Goal: Transaction & Acquisition: Obtain resource

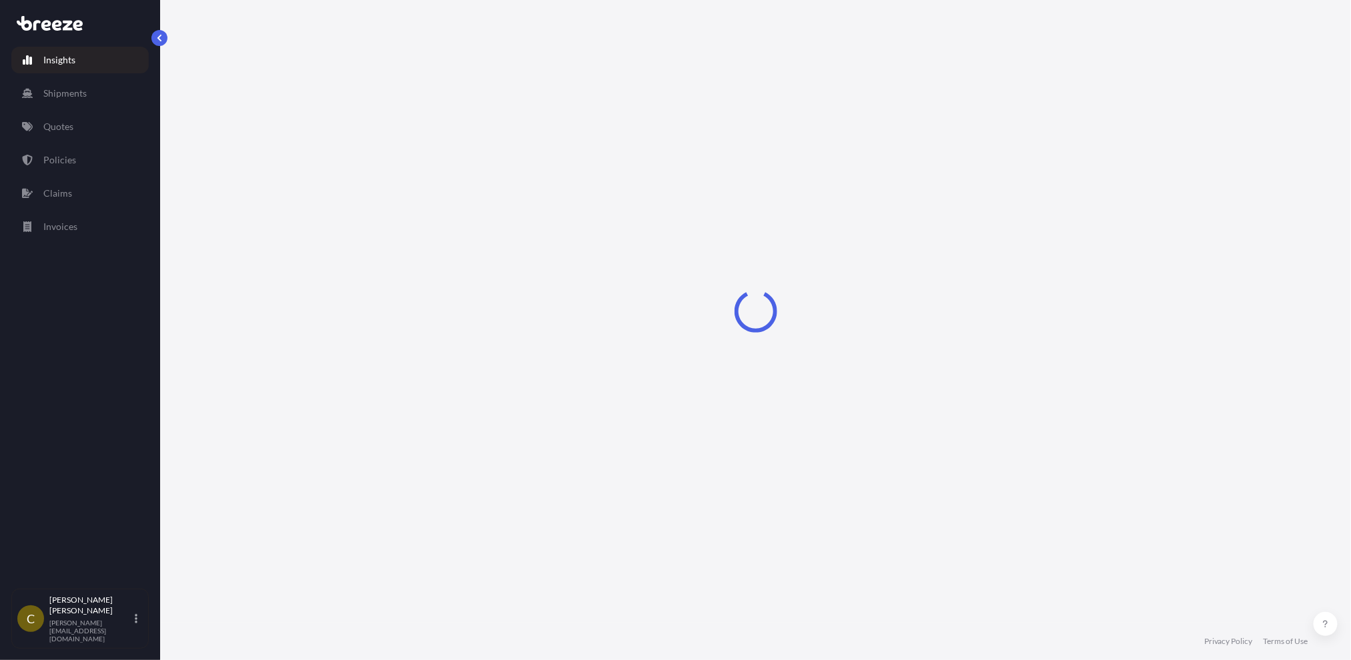
select select "2025"
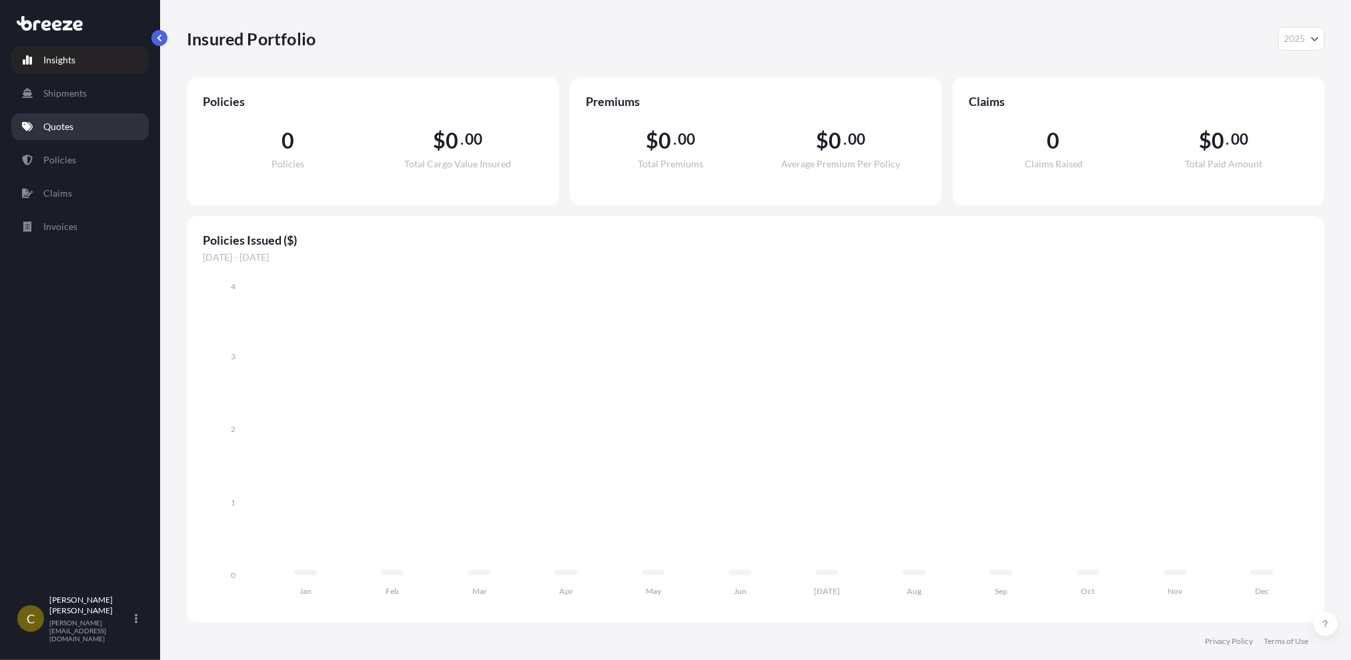
click at [65, 131] on p "Quotes" at bounding box center [58, 126] width 30 height 13
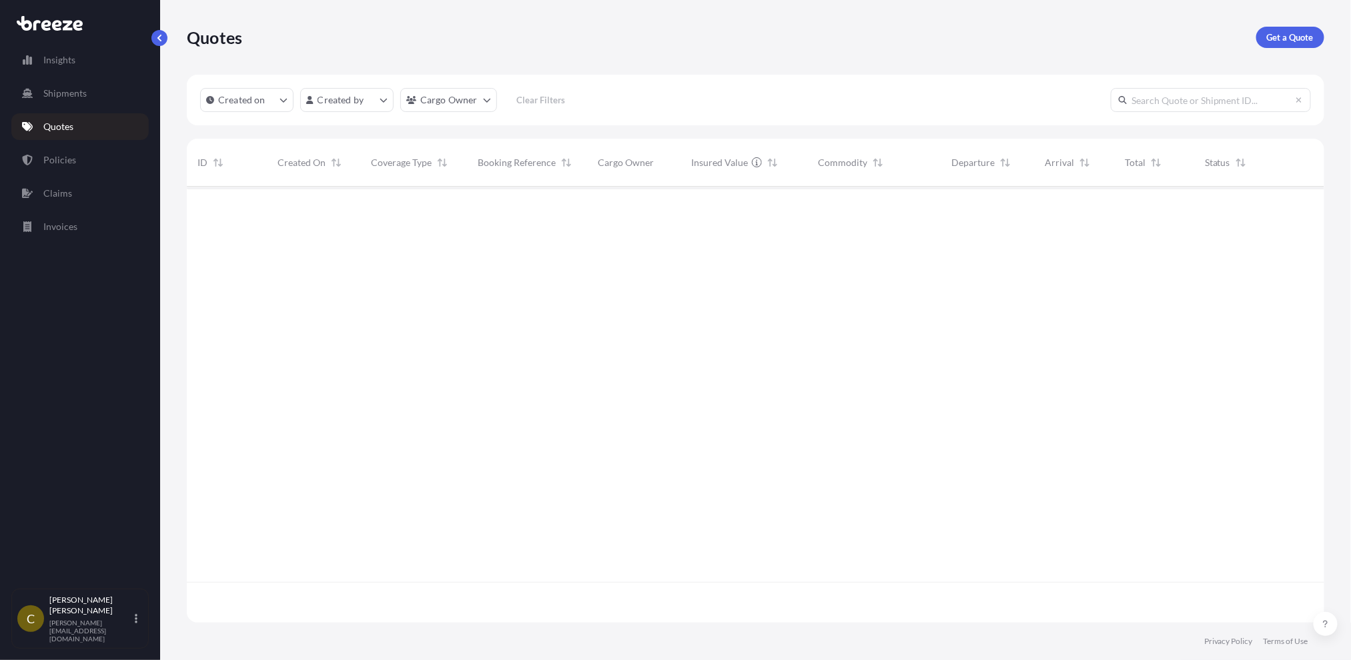
scroll to position [474, 1126]
click at [1289, 39] on p "Get a Quote" at bounding box center [1290, 37] width 47 height 13
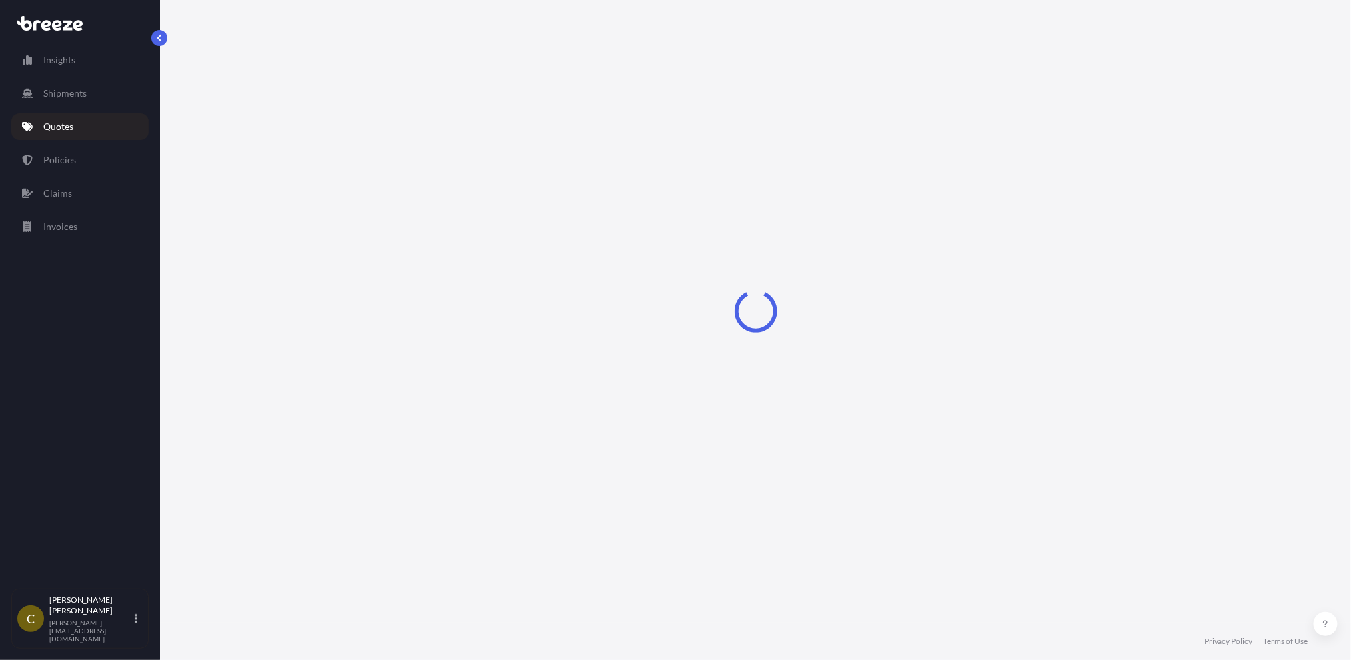
select select "Sea"
select select "1"
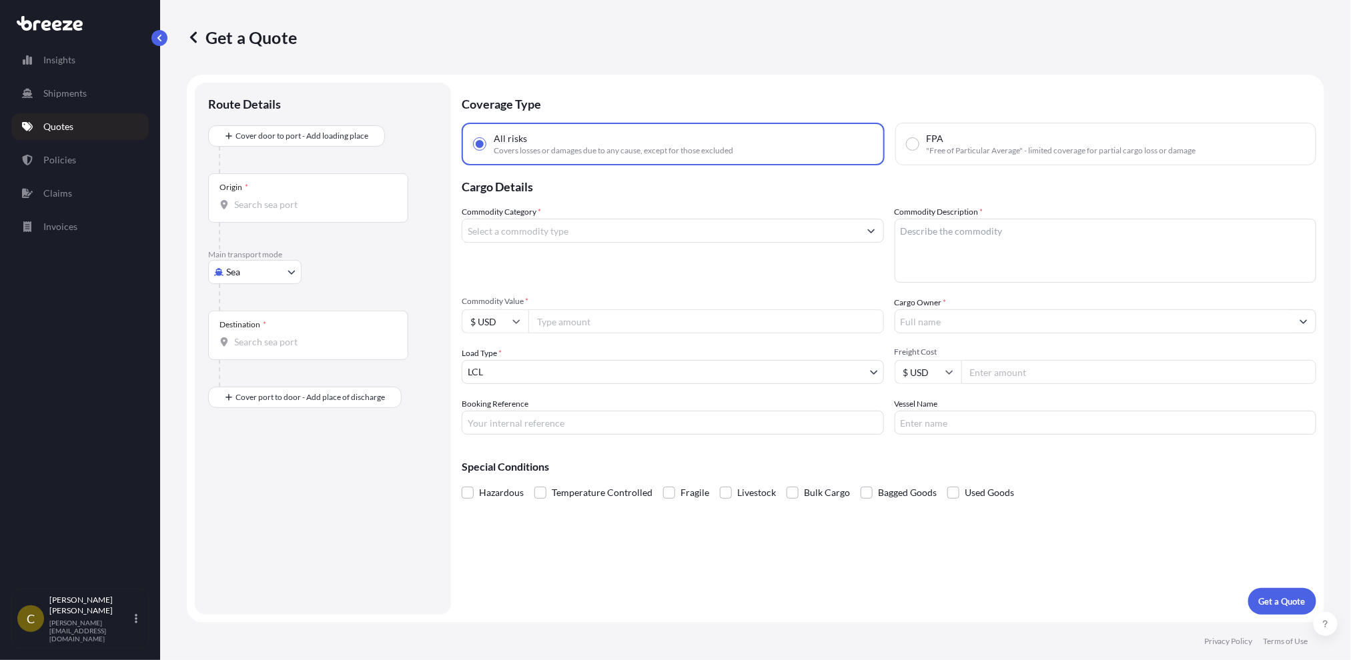
click at [259, 193] on div "Origin *" at bounding box center [308, 197] width 200 height 49
click at [259, 198] on input "Origin *" at bounding box center [312, 204] width 157 height 13
paste input "23603"
drag, startPoint x: 241, startPoint y: 207, endPoint x: 191, endPoint y: 201, distance: 50.4
click at [191, 201] on form "Route Details Cover door to port - Add loading place Place of loading Road Road…" at bounding box center [755, 349] width 1137 height 548
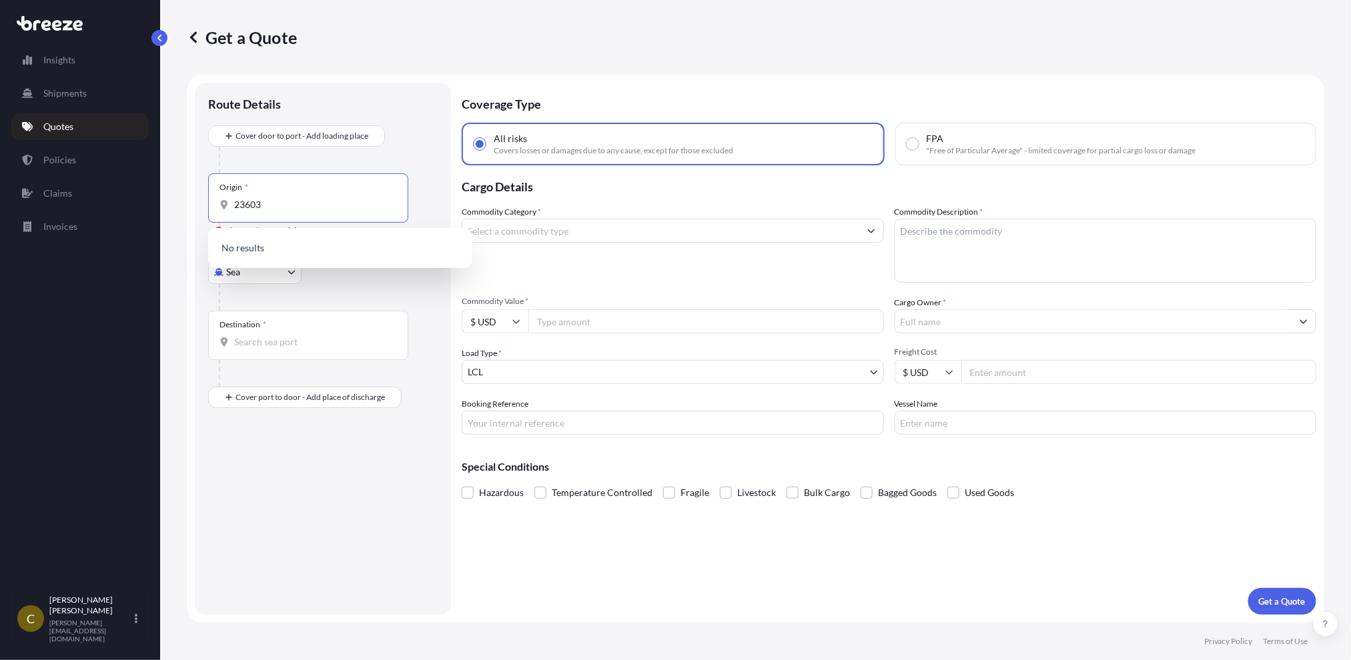
drag, startPoint x: 277, startPoint y: 207, endPoint x: 207, endPoint y: 203, distance: 69.5
click at [208, 203] on div "Origin * 23603" at bounding box center [308, 197] width 200 height 49
paste input "[STREET_ADDRESS][PERSON_NAME]"
drag, startPoint x: 316, startPoint y: 205, endPoint x: 87, endPoint y: 180, distance: 229.5
click at [85, 185] on div "Insights Shipments Quotes Policies Claims Invoices C [PERSON_NAME] [PERSON_NAME…" at bounding box center [675, 330] width 1351 height 660
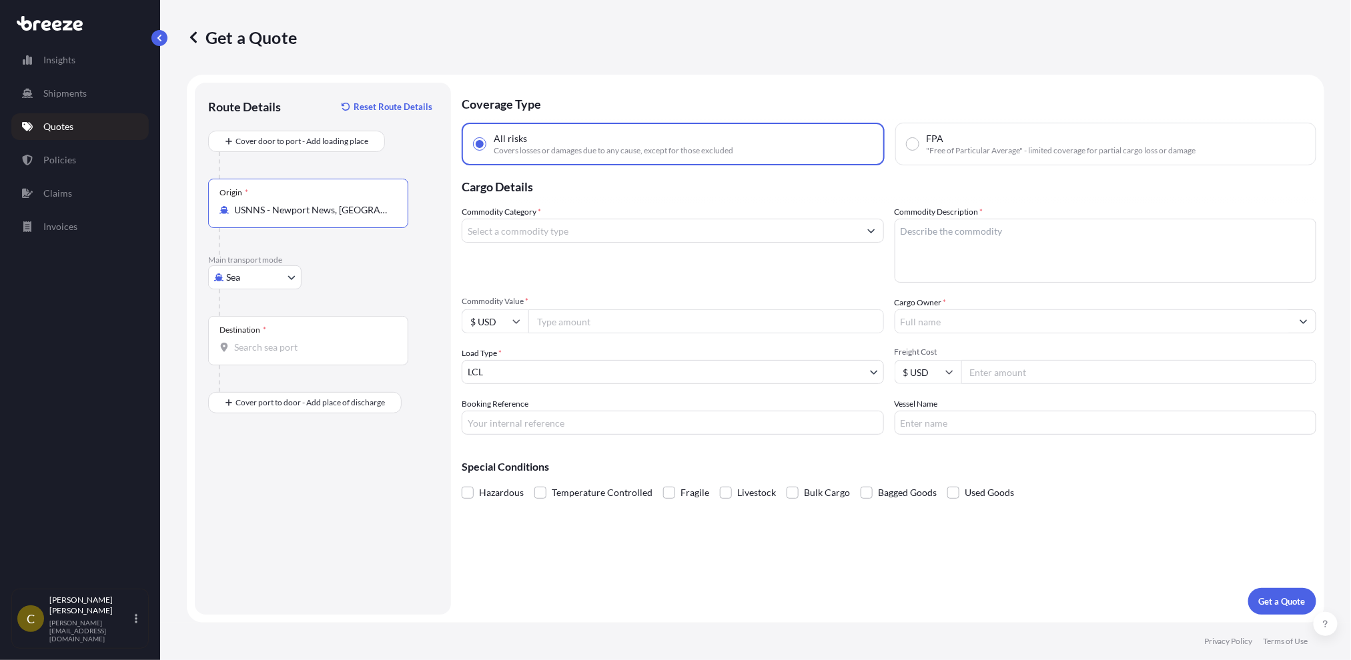
type input "USNNS - Newport News, [GEOGRAPHIC_DATA]"
click at [267, 281] on body "1 option available. USNNS - [GEOGRAPHIC_DATA], [GEOGRAPHIC_DATA] [GEOGRAPHIC_DA…" at bounding box center [675, 330] width 1351 height 660
click at [257, 364] on div "Road" at bounding box center [254, 360] width 83 height 24
select select "Road"
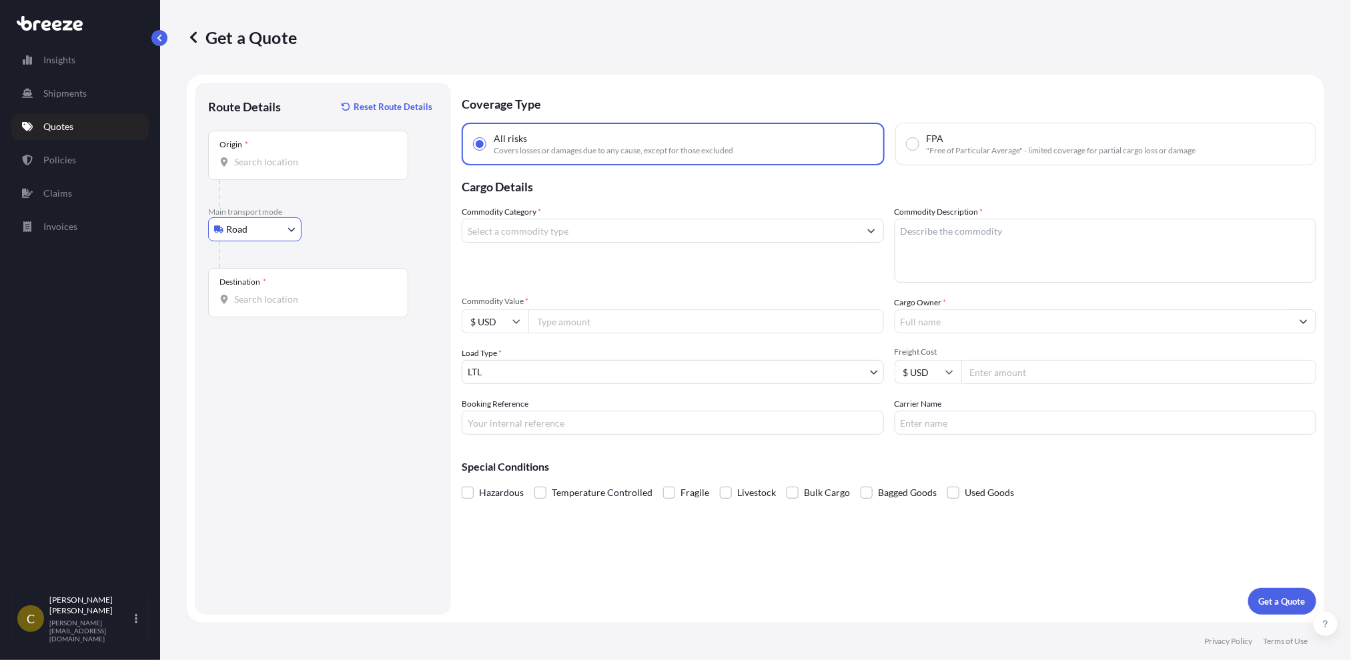
click at [274, 298] on input "Destination *" at bounding box center [312, 299] width 157 height 13
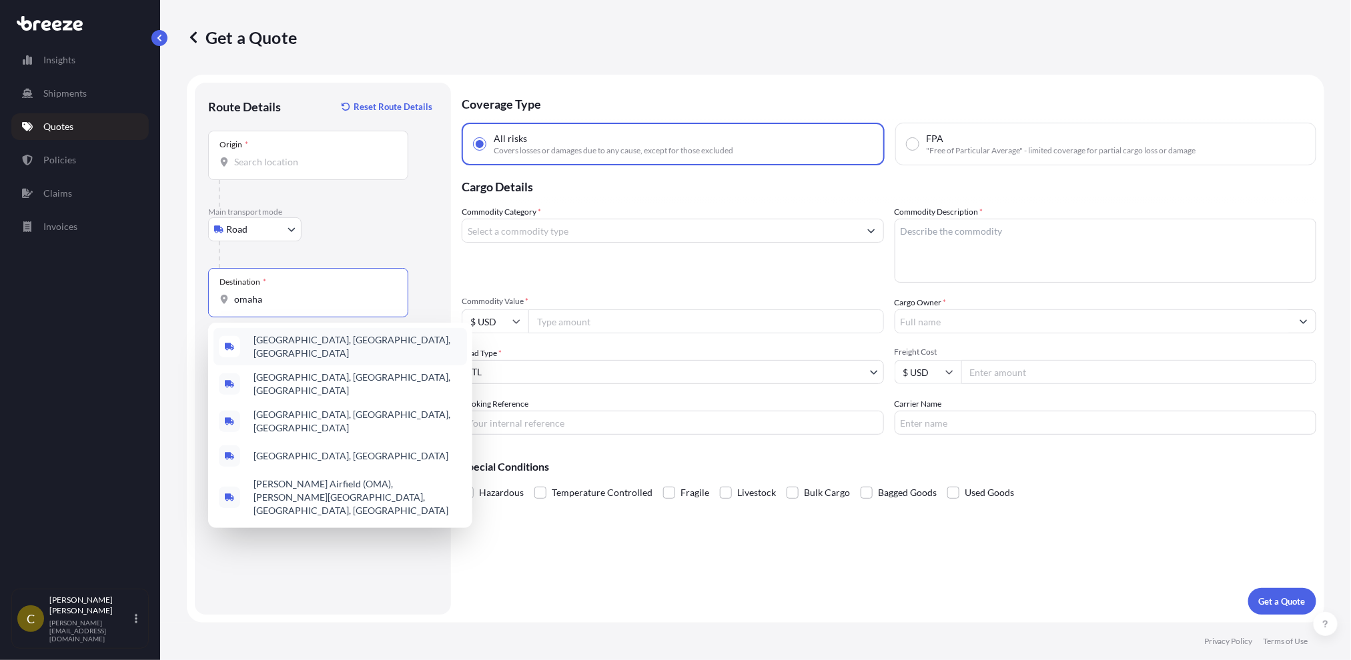
click at [325, 346] on div "[GEOGRAPHIC_DATA], [GEOGRAPHIC_DATA], [GEOGRAPHIC_DATA]" at bounding box center [339, 346] width 253 height 37
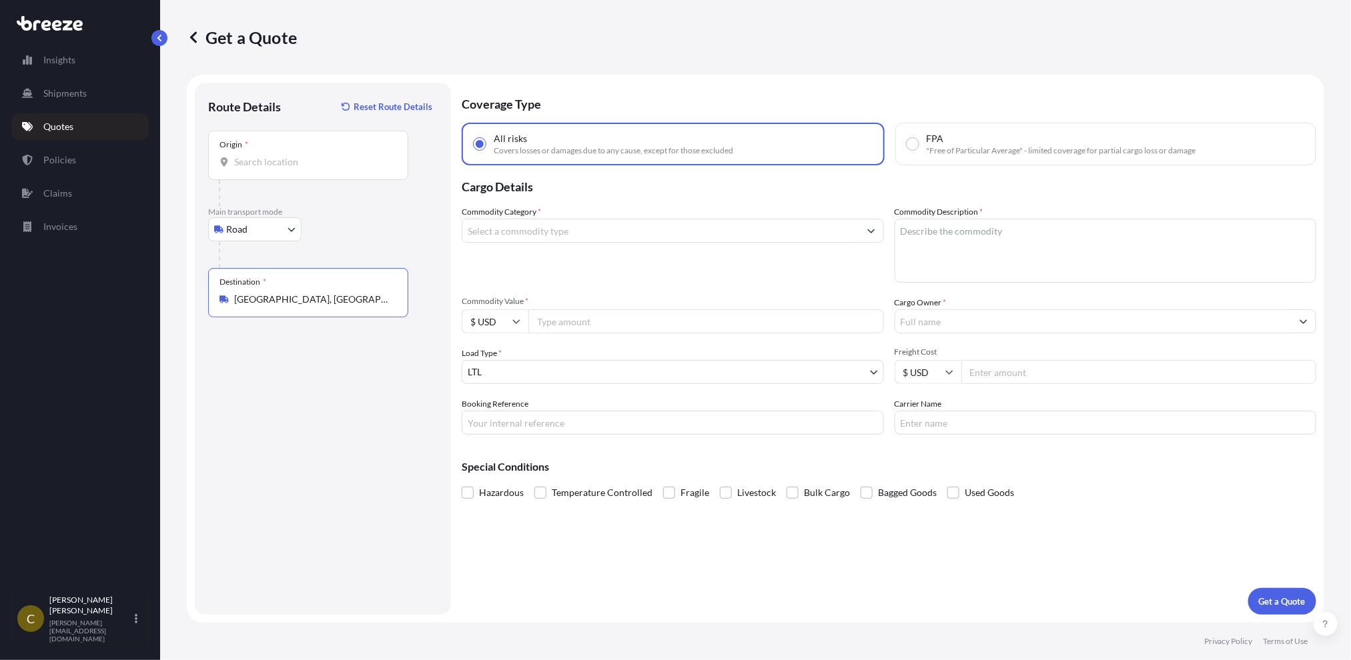
type input "[GEOGRAPHIC_DATA], [GEOGRAPHIC_DATA], [GEOGRAPHIC_DATA]"
click at [512, 225] on input "Commodity Category *" at bounding box center [660, 231] width 397 height 24
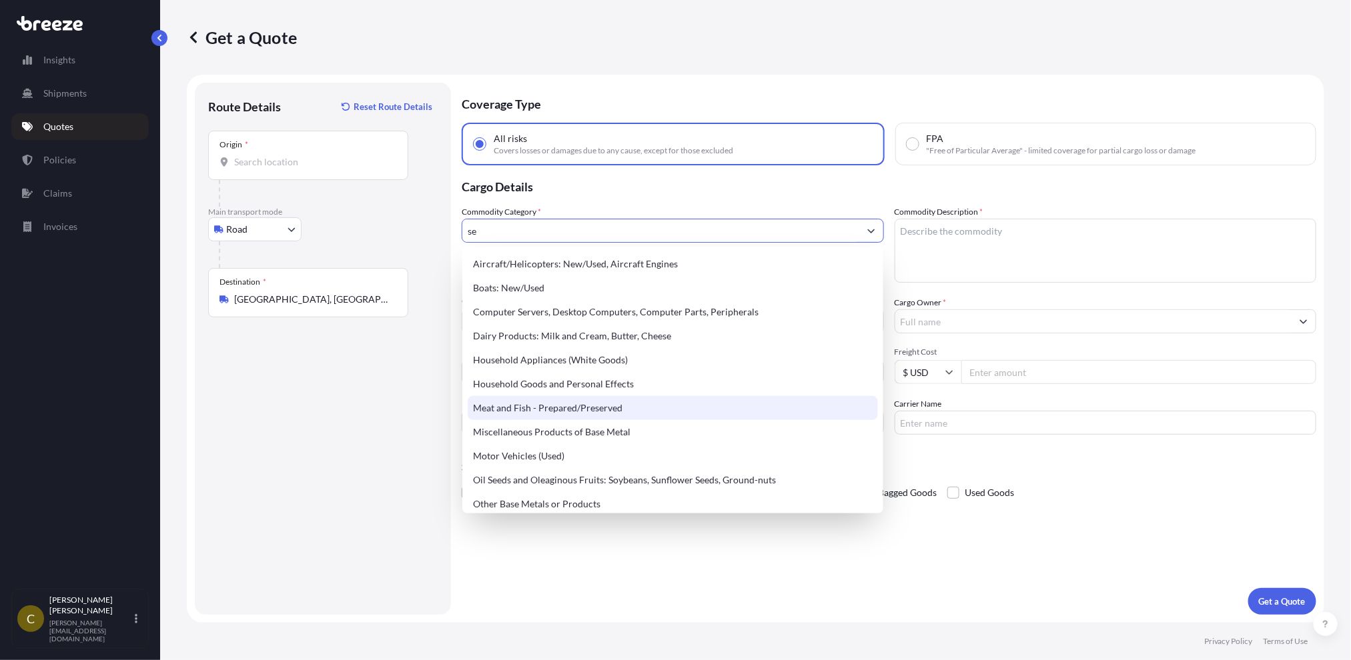
click at [557, 405] on div "Meat and Fish - Prepared/Preserved" at bounding box center [673, 408] width 410 height 24
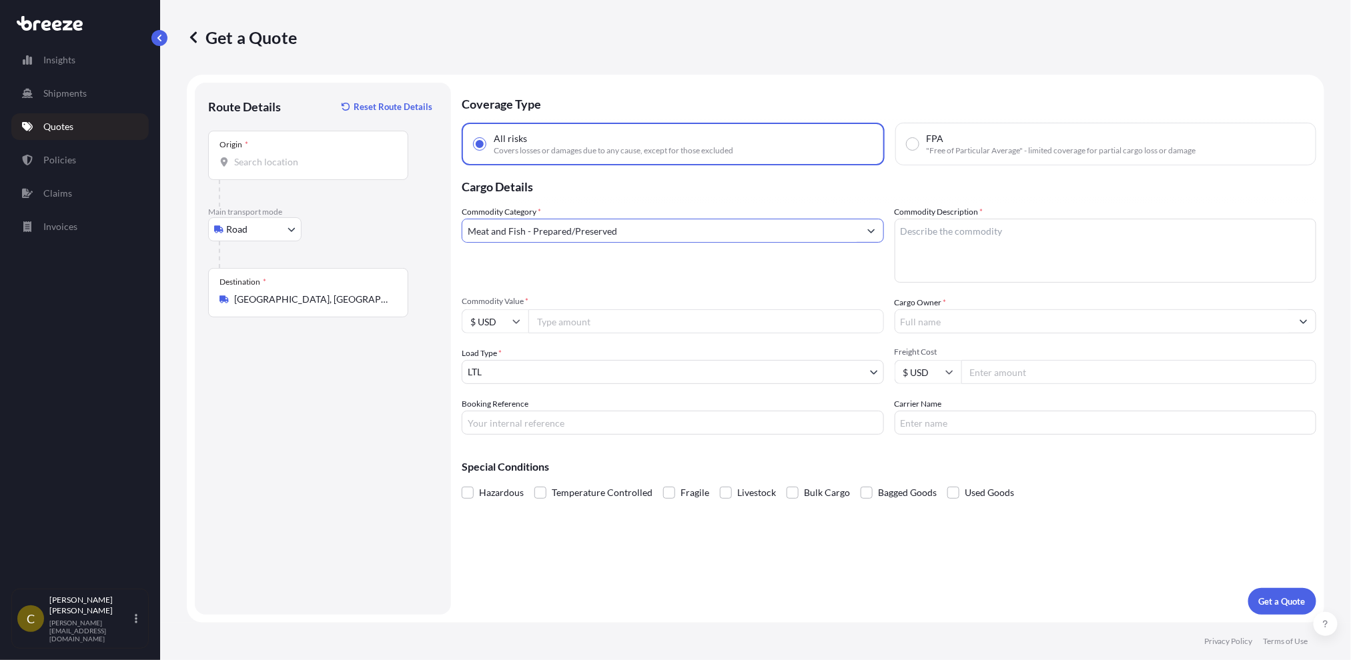
type input "Meat and Fish - Prepared/Preserved"
click at [951, 232] on textarea "Commodity Description *" at bounding box center [1106, 251] width 422 height 64
click at [581, 322] on input "Commodity Value *" at bounding box center [706, 322] width 356 height 24
type input "285000"
click at [577, 372] on body "Insights Shipments Quotes Policies Claims Invoices C [PERSON_NAME] [PERSON_NAME…" at bounding box center [675, 330] width 1351 height 660
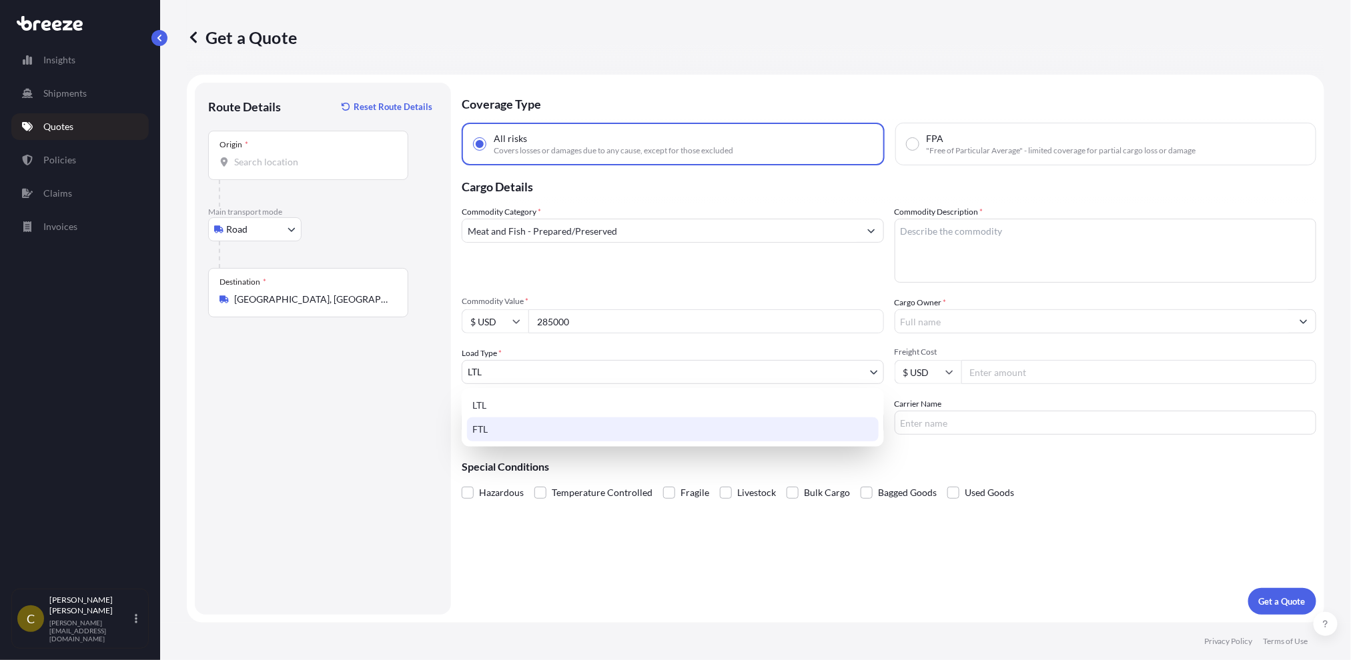
click at [532, 438] on div "FTL" at bounding box center [673, 430] width 412 height 24
select select "2"
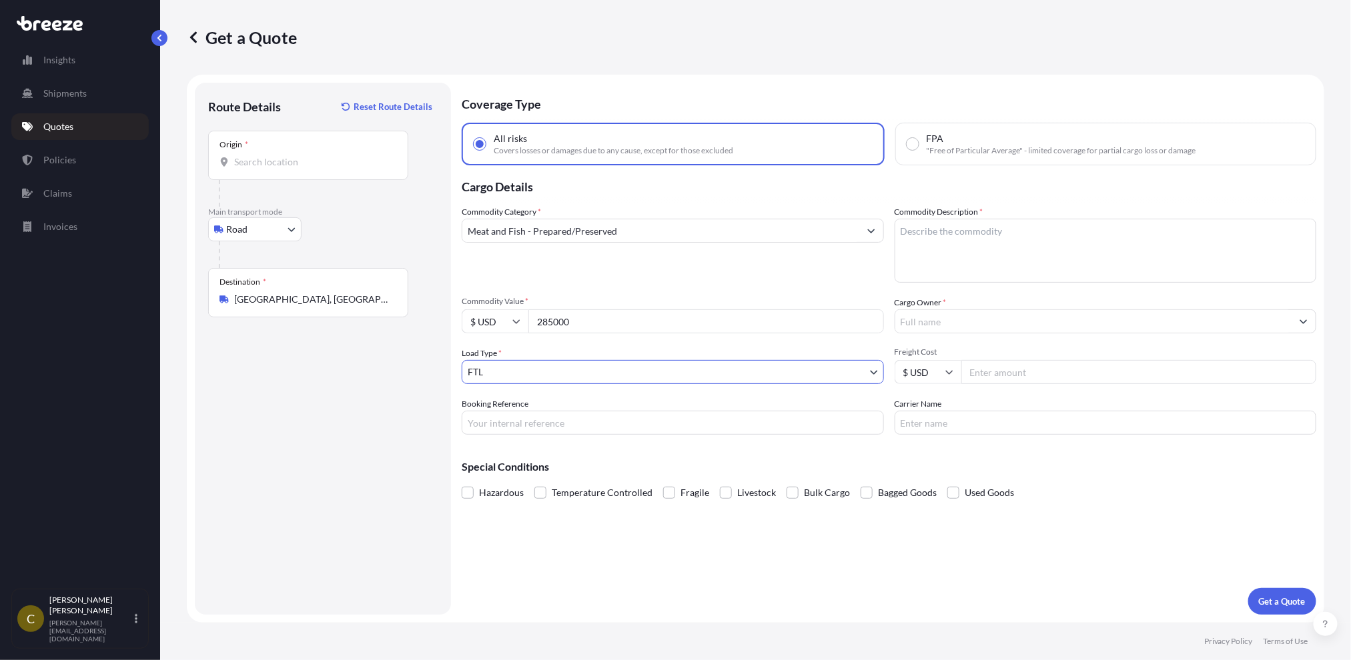
click at [939, 324] on input "Cargo Owner *" at bounding box center [1093, 322] width 397 height 24
type input "Highliner"
click at [829, 278] on div "Commodity Category * Meat and Fish - Prepared/Preserved" at bounding box center [673, 243] width 422 height 77
click at [996, 373] on input "Freight Cost" at bounding box center [1139, 372] width 356 height 24
type input "2350"
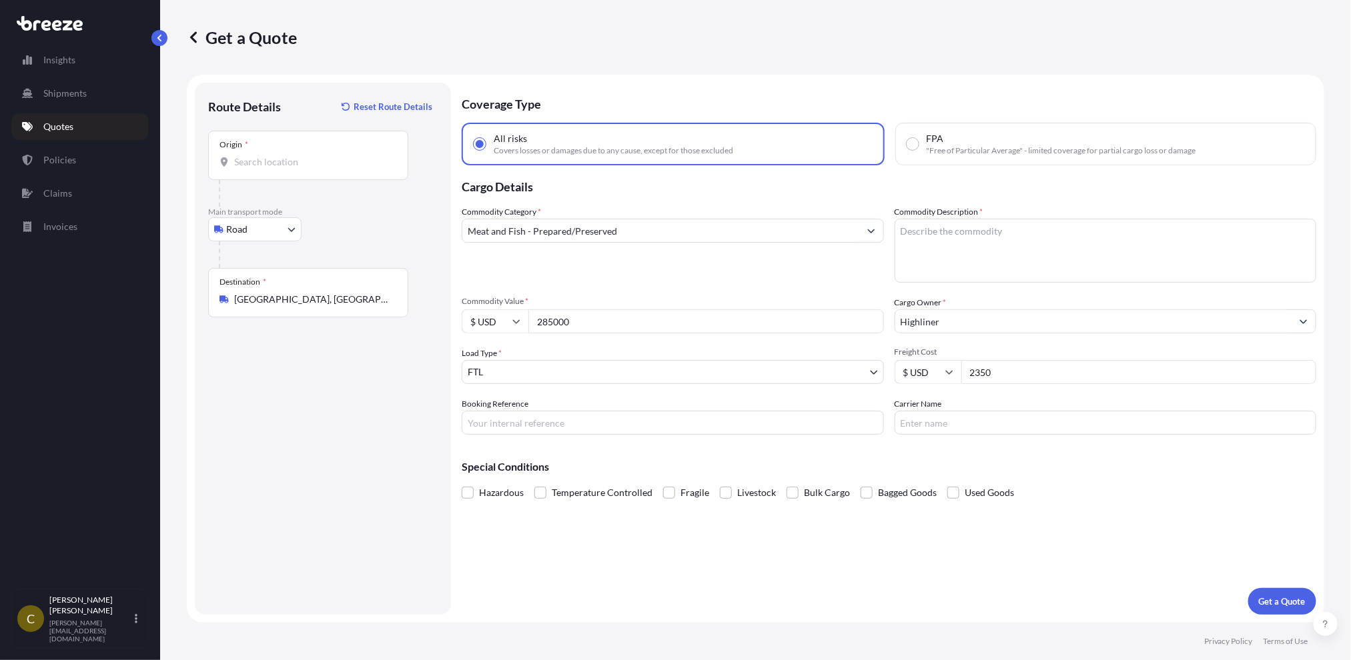
click at [951, 427] on input "Carrier Name" at bounding box center [1106, 423] width 422 height 24
paste input "CENTRAL EXPEDITED INC"
type input "CENTRAL EXPEDITED INC"
click at [857, 561] on div "Coverage Type All risks Covers losses or damages due to any cause, except for t…" at bounding box center [889, 349] width 855 height 532
click at [540, 490] on span at bounding box center [540, 493] width 12 height 12
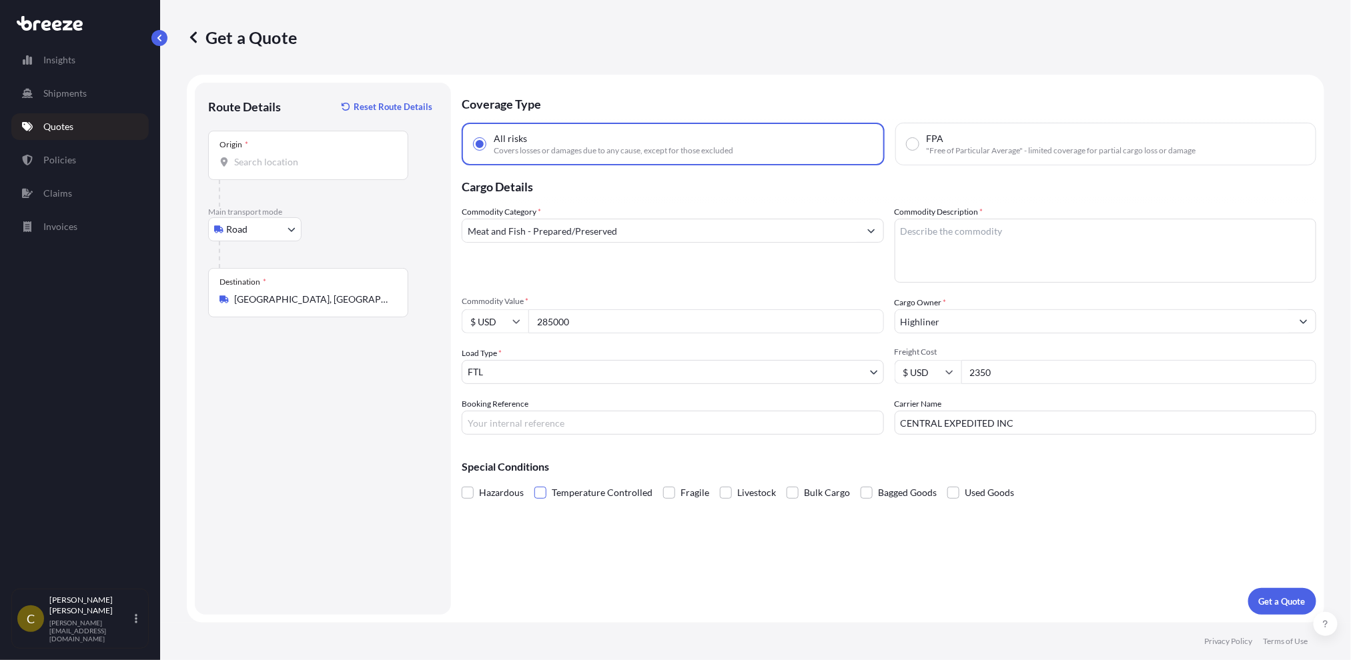
click at [534, 483] on input "Temperature Controlled" at bounding box center [534, 483] width 0 height 0
click at [1299, 602] on p "Get a Quote" at bounding box center [1282, 601] width 47 height 13
click at [936, 255] on textarea "Commodity Description *" at bounding box center [1106, 251] width 422 height 64
type textarea "Seafood"
click at [963, 558] on div "Coverage Type All risks Covers losses or damages due to any cause, except for t…" at bounding box center [889, 349] width 855 height 532
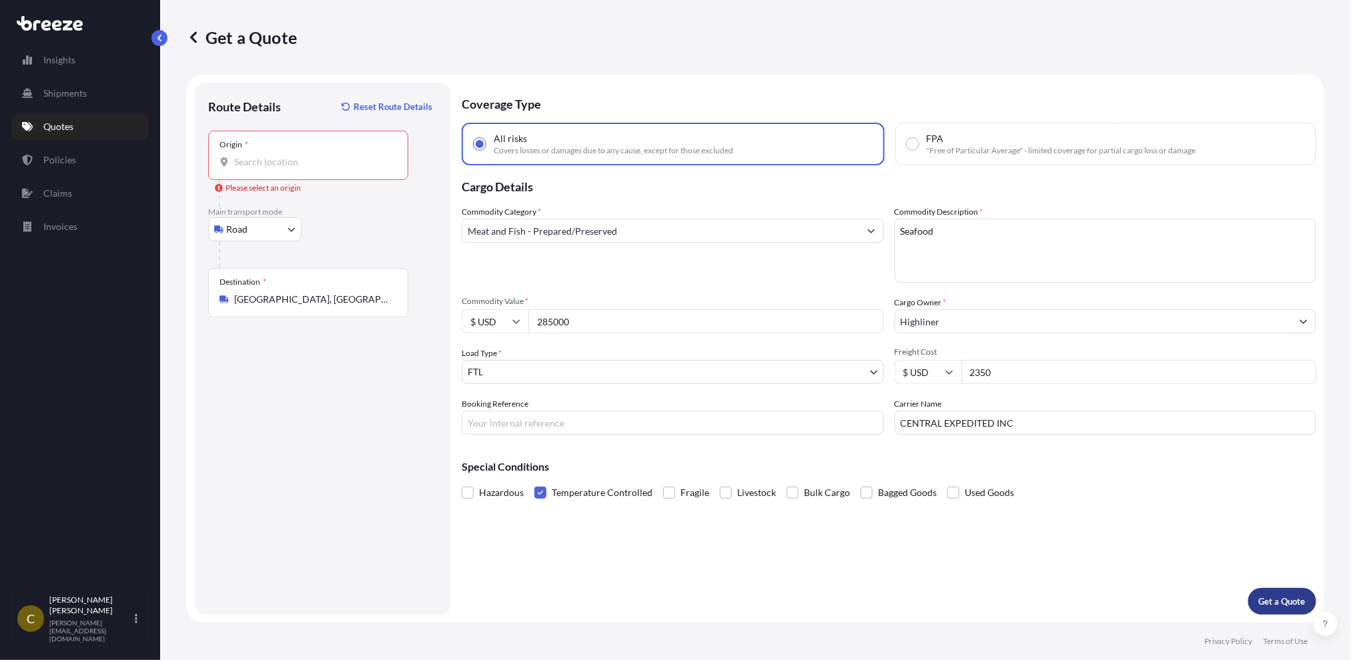
click at [1294, 590] on button "Get a Quote" at bounding box center [1282, 601] width 68 height 27
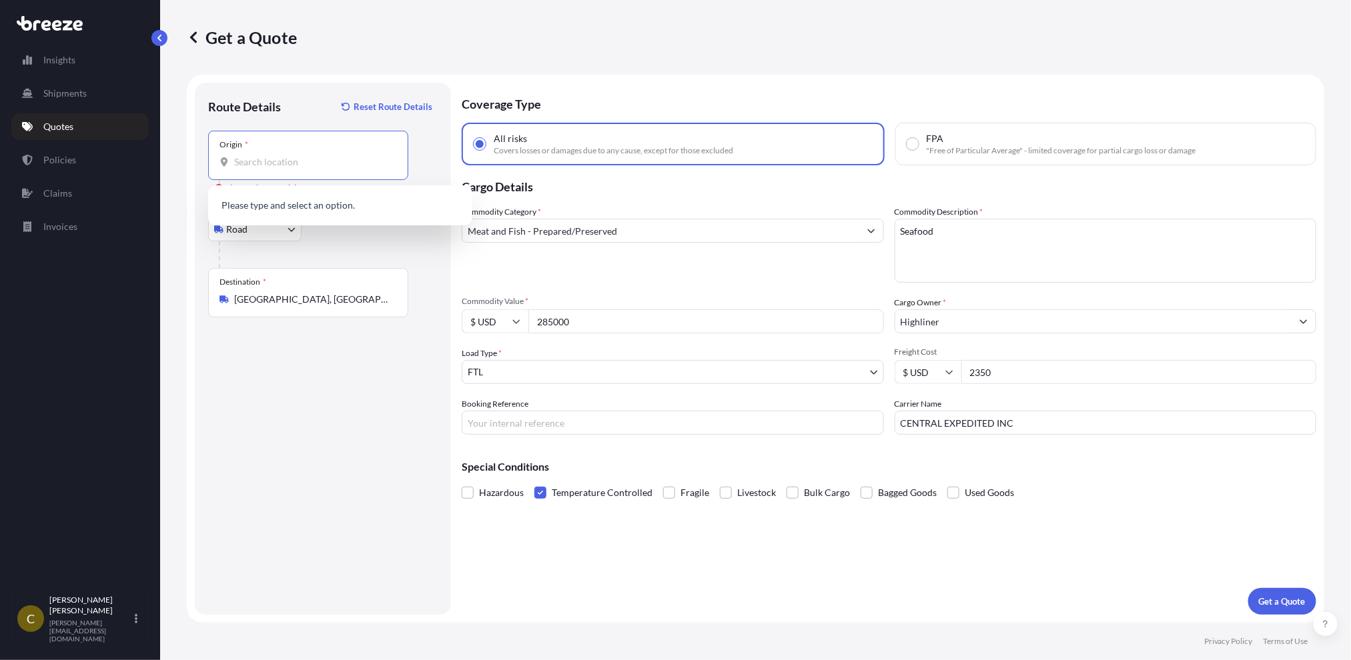
click at [302, 165] on input "Origin * Please select an origin" at bounding box center [312, 161] width 157 height 13
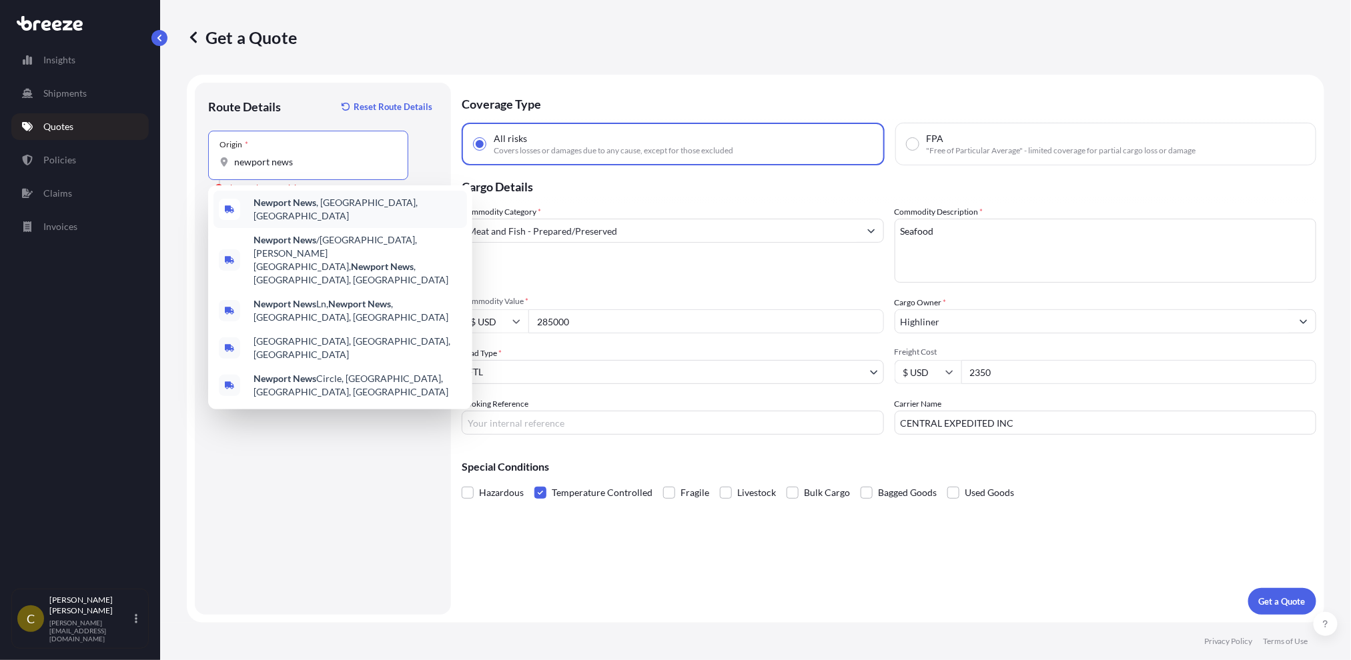
click at [331, 202] on span "Newport News , [GEOGRAPHIC_DATA], [GEOGRAPHIC_DATA]" at bounding box center [357, 209] width 208 height 27
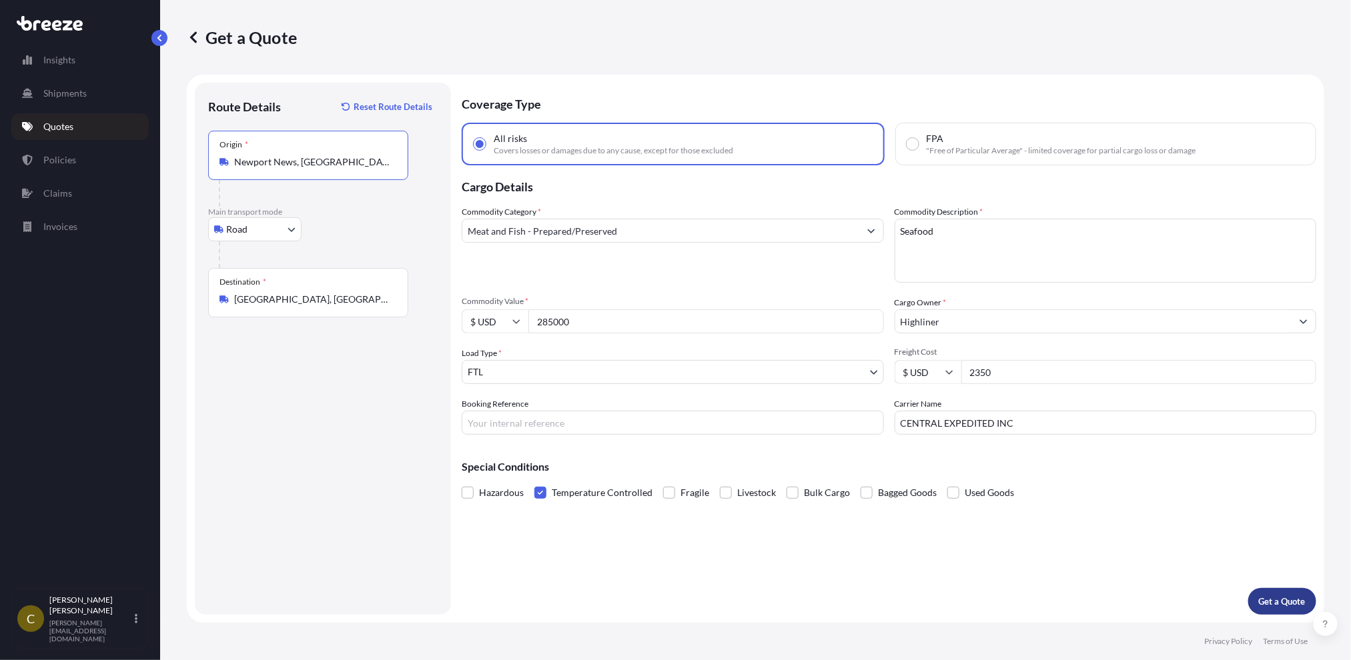
type input "Newport News, [GEOGRAPHIC_DATA], [GEOGRAPHIC_DATA]"
click at [1295, 606] on p "Get a Quote" at bounding box center [1282, 601] width 47 height 13
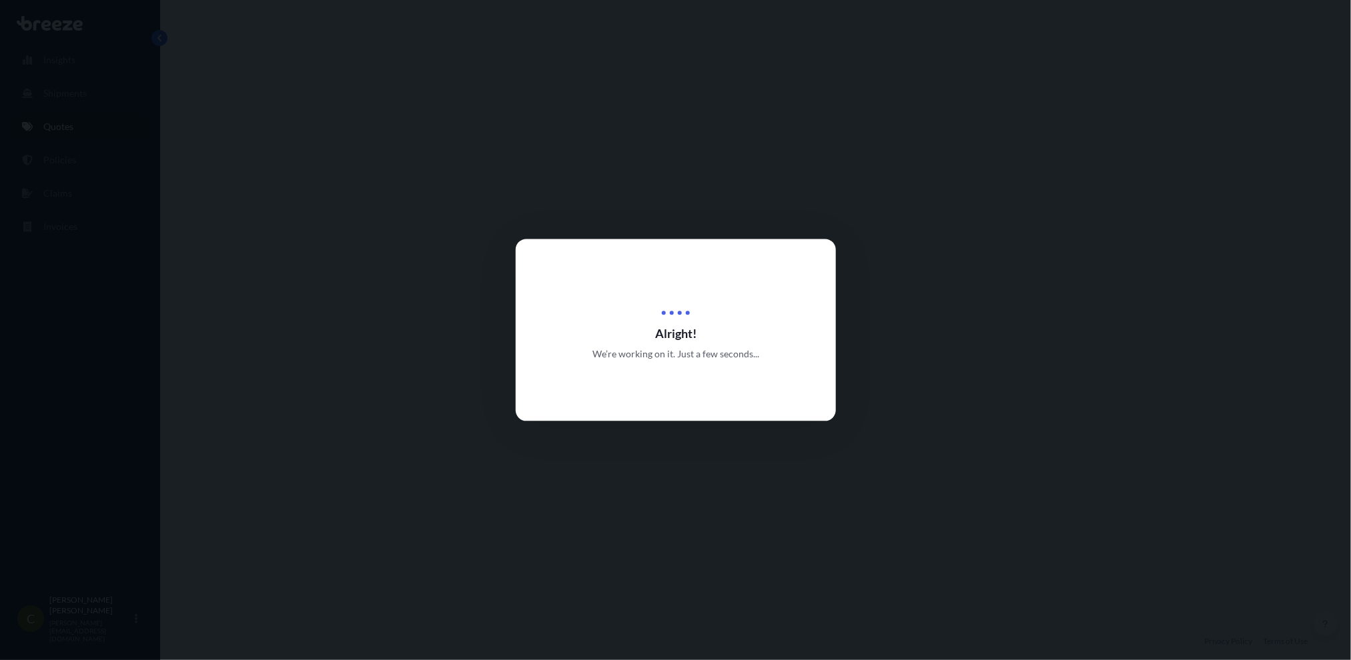
select select "Road"
select select "2"
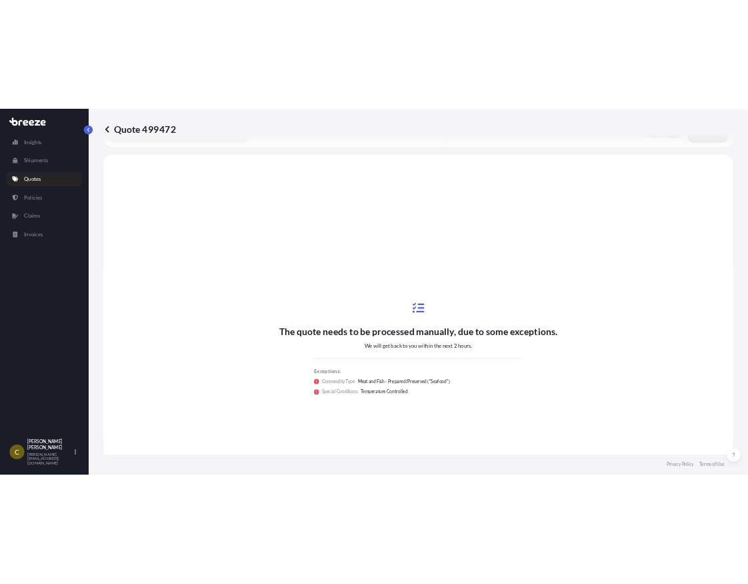
scroll to position [483, 0]
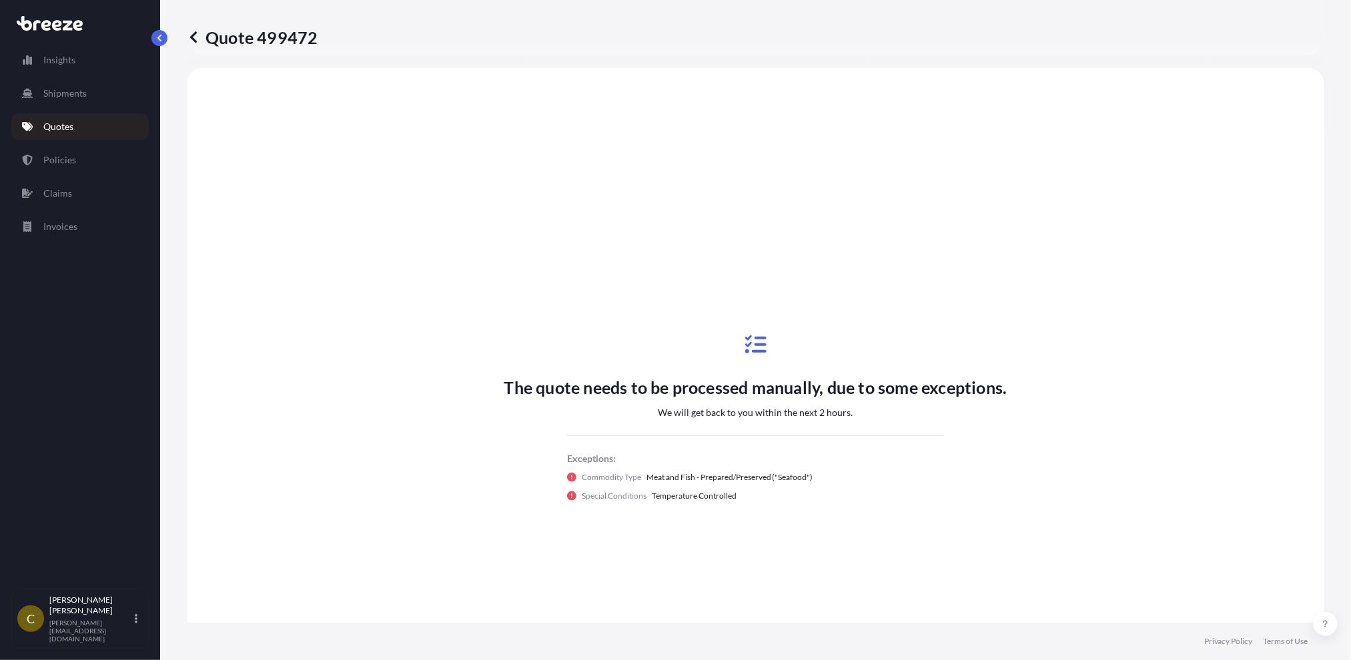
click at [799, 473] on p "Meat and Fish - Prepared/Preserved ("Seafood")" at bounding box center [729, 477] width 167 height 13
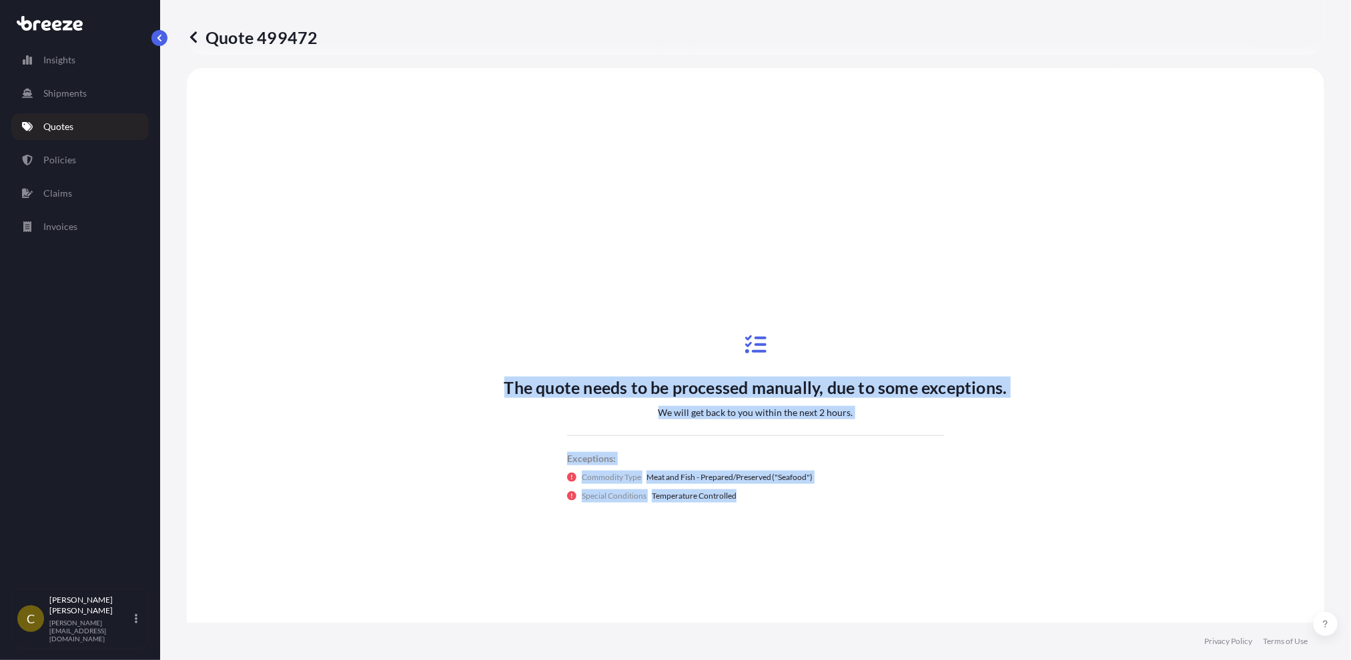
drag, startPoint x: 748, startPoint y: 499, endPoint x: 481, endPoint y: 334, distance: 314.2
click at [504, 338] on div "The quote needs to be processed manually, due to some exceptions. We will get b…" at bounding box center [755, 418] width 503 height 200
drag, startPoint x: 452, startPoint y: 293, endPoint x: 340, endPoint y: 280, distance: 113.4
click at [452, 293] on div "The quote needs to be processed manually, due to some exceptions. We will get b…" at bounding box center [755, 418] width 1100 height 663
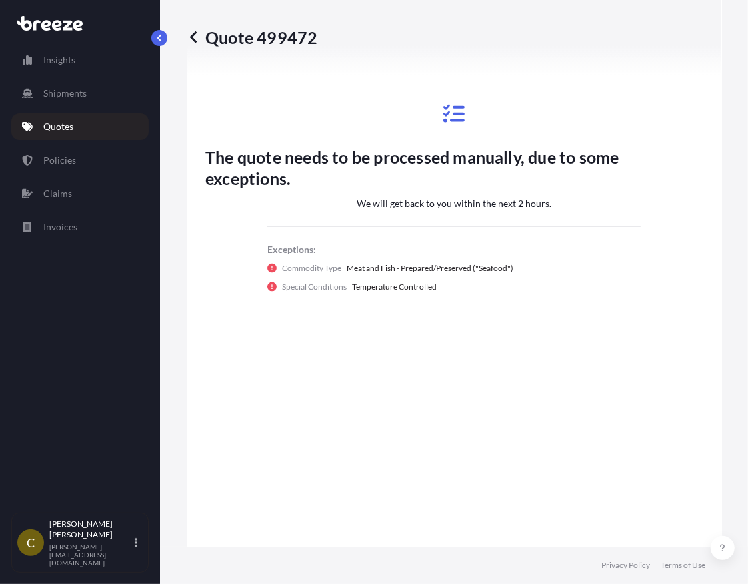
scroll to position [1132, 0]
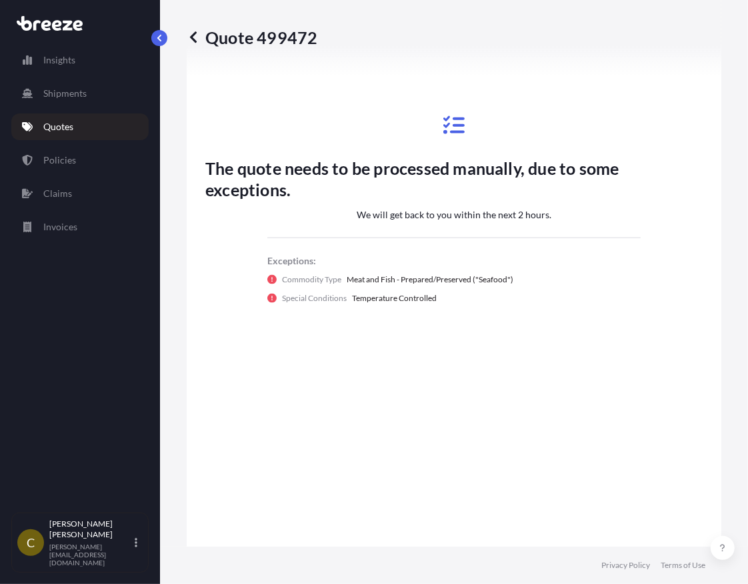
click at [432, 217] on div "The quote needs to be processed manually, due to some exceptions. We will get b…" at bounding box center [454, 209] width 498 height 200
drag, startPoint x: 466, startPoint y: 221, endPoint x: 559, endPoint y: 224, distance: 92.8
click at [560, 223] on div "The quote needs to be processed manually, due to some exceptions. We will get b…" at bounding box center [454, 209] width 498 height 200
click at [513, 221] on p "We will get back to you within the next 2 hours." at bounding box center [454, 214] width 195 height 13
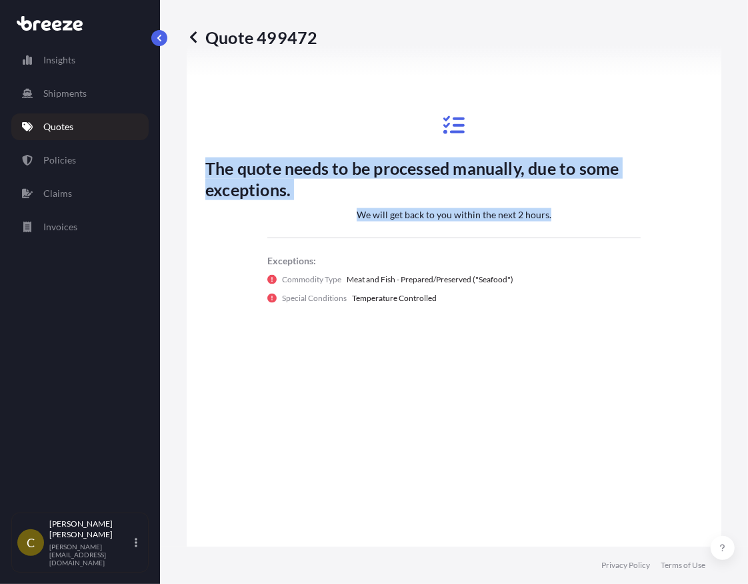
drag, startPoint x: 550, startPoint y: 230, endPoint x: 175, endPoint y: 173, distance: 379.3
click at [175, 173] on div "Quote 499472 Route Details Place of loading Road Road Rail Origin * [GEOGRAPHIC…" at bounding box center [454, 273] width 588 height 546
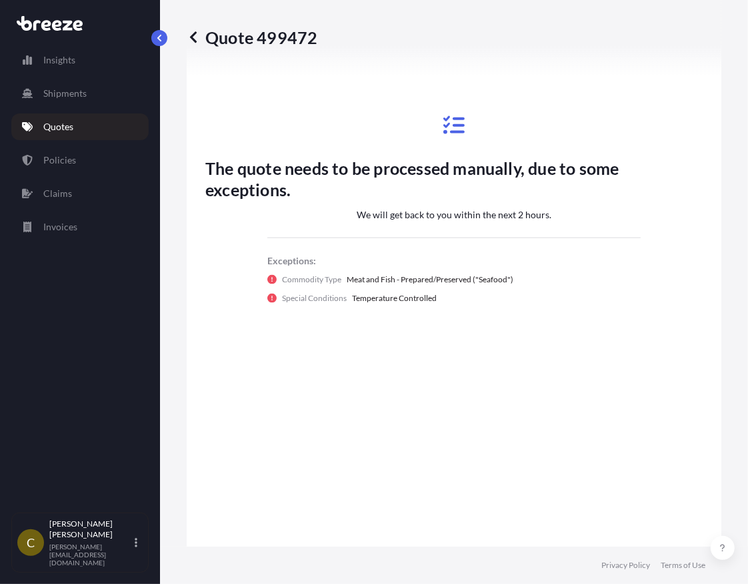
click at [269, 177] on p "The quote needs to be processed manually, due to some exceptions." at bounding box center [454, 178] width 498 height 43
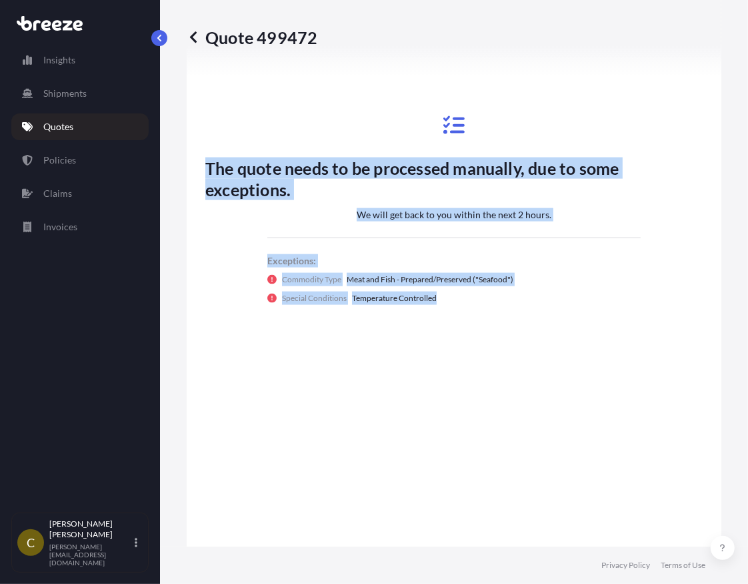
drag, startPoint x: 264, startPoint y: 144, endPoint x: 522, endPoint y: 338, distance: 323.0
click at [522, 338] on div "The quote needs to be processed manually, due to some exceptions. We will get b…" at bounding box center [454, 209] width 498 height 957
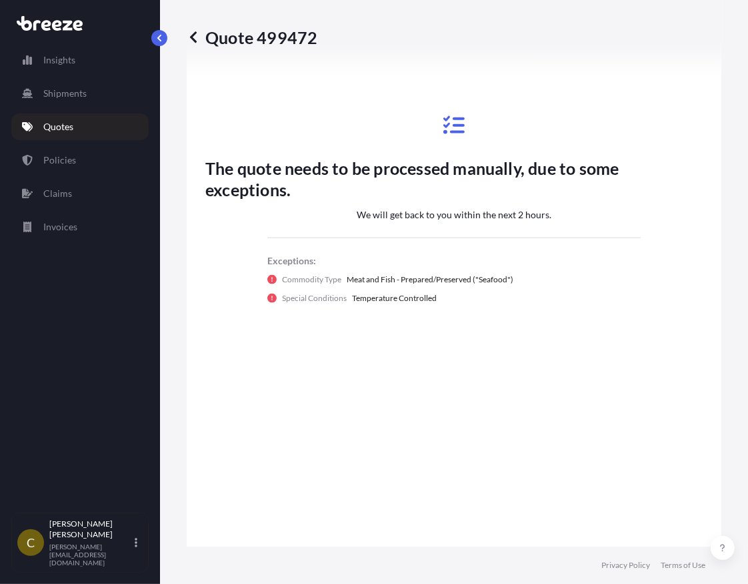
click at [520, 338] on div "The quote needs to be processed manually, due to some exceptions. We will get b…" at bounding box center [454, 209] width 498 height 957
drag, startPoint x: 390, startPoint y: 330, endPoint x: 482, endPoint y: 324, distance: 92.3
click at [390, 330] on div "The quote needs to be processed manually, due to some exceptions. We will get b…" at bounding box center [454, 209] width 498 height 957
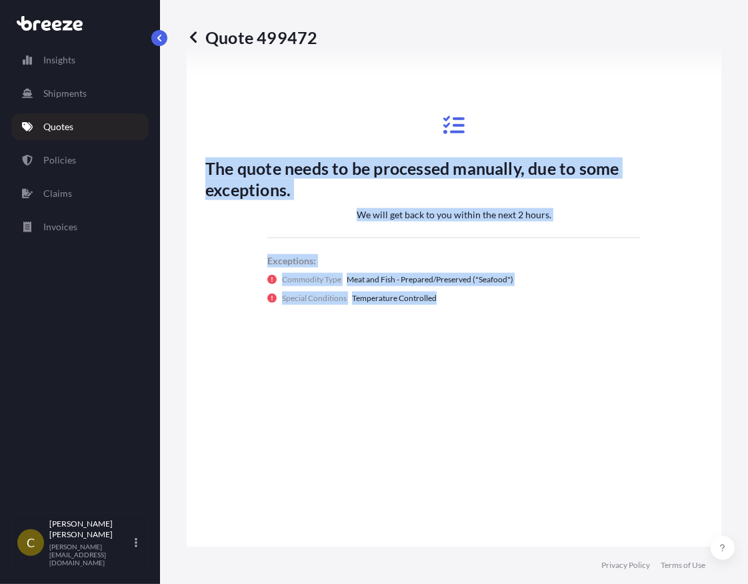
drag, startPoint x: 488, startPoint y: 321, endPoint x: 218, endPoint y: 155, distance: 316.8
click at [202, 156] on div "The quote needs to be processed manually, due to some exceptions. We will get b…" at bounding box center [454, 237] width 535 height 1051
drag, startPoint x: 218, startPoint y: 155, endPoint x: 211, endPoint y: 169, distance: 15.5
click at [218, 155] on div "The quote needs to be processed manually, due to some exceptions. We will get b…" at bounding box center [454, 209] width 498 height 200
drag, startPoint x: 204, startPoint y: 181, endPoint x: 559, endPoint y: 340, distance: 388.8
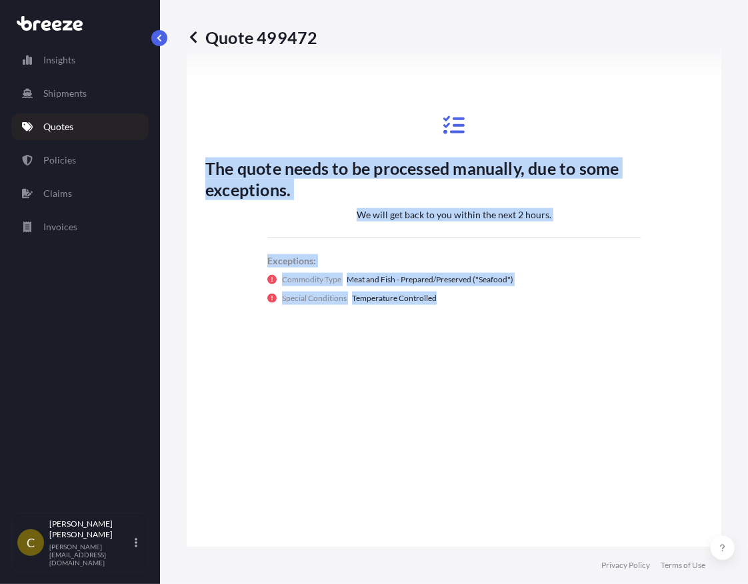
click at [559, 340] on div "The quote needs to be processed manually, due to some exceptions. We will get b…" at bounding box center [454, 237] width 535 height 1051
click at [542, 335] on div "The quote needs to be processed manually, due to some exceptions. We will get b…" at bounding box center [454, 209] width 498 height 957
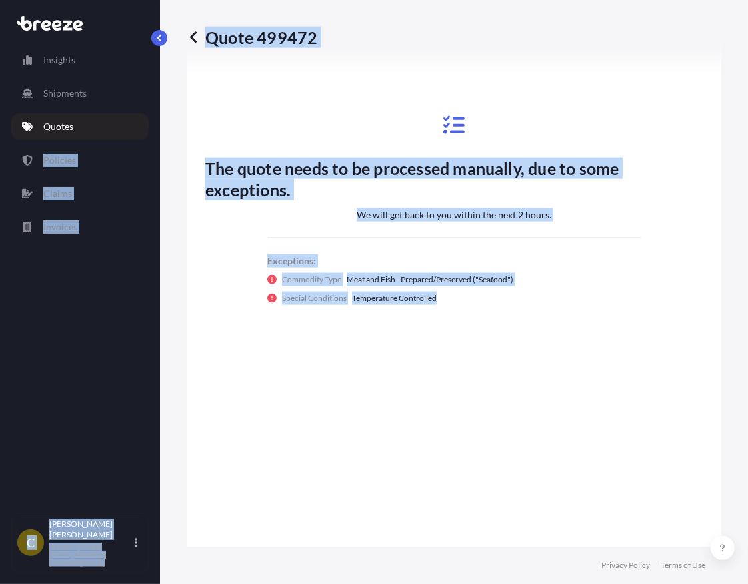
drag, startPoint x: 548, startPoint y: 396, endPoint x: 149, endPoint y: 149, distance: 468.8
click at [149, 149] on div "Insights Shipments Quotes Policies Claims Invoices C [PERSON_NAME] [PERSON_NAME…" at bounding box center [374, 292] width 748 height 584
click at [237, 157] on div "The quote needs to be processed manually, due to some exceptions. We will get b…" at bounding box center [454, 209] width 498 height 200
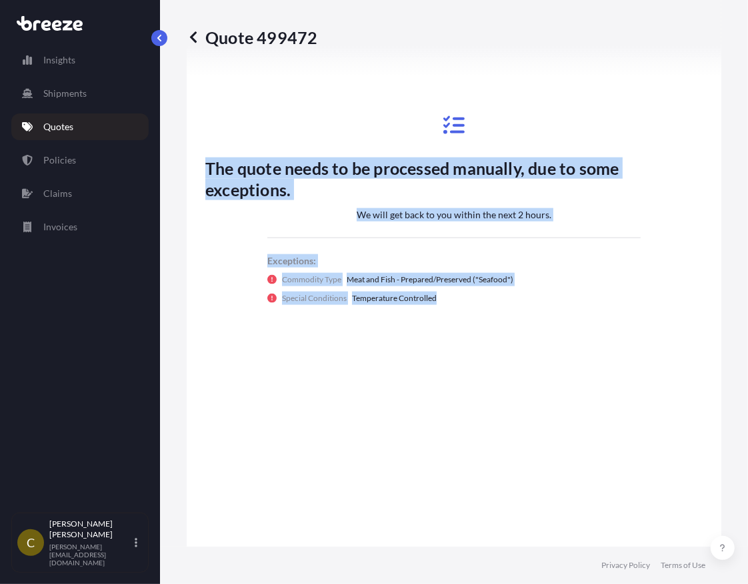
drag, startPoint x: 240, startPoint y: 149, endPoint x: 400, endPoint y: 351, distance: 257.9
click at [434, 350] on div "The quote needs to be processed manually, due to some exceptions. We will get b…" at bounding box center [454, 209] width 498 height 957
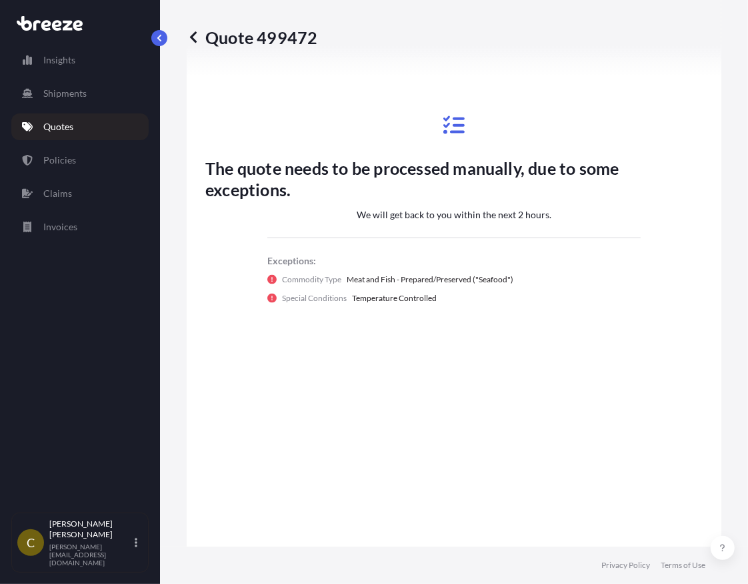
click at [243, 176] on p "The quote needs to be processed manually, due to some exceptions." at bounding box center [454, 178] width 498 height 43
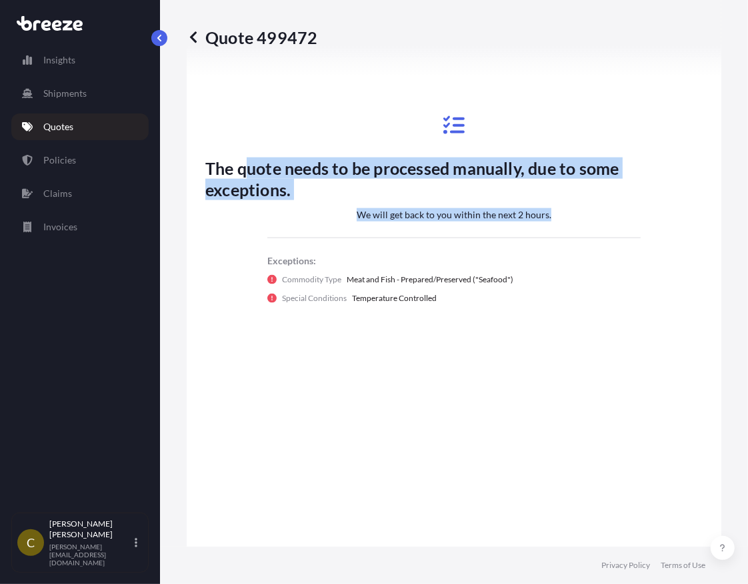
drag, startPoint x: 450, startPoint y: 183, endPoint x: 593, endPoint y: 246, distance: 155.9
click at [593, 246] on div "The quote needs to be processed manually, due to some exceptions. We will get b…" at bounding box center [454, 209] width 498 height 200
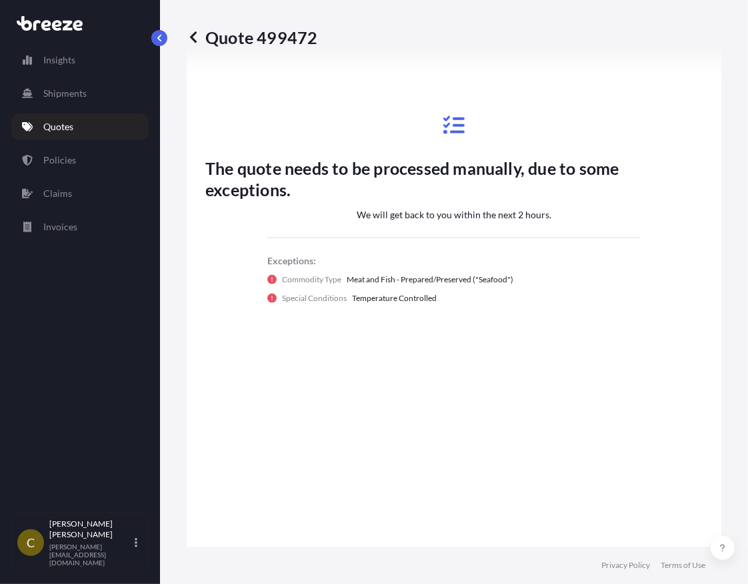
click at [354, 286] on p "Meat and Fish - Prepared/Preserved ("Seafood")" at bounding box center [430, 279] width 167 height 13
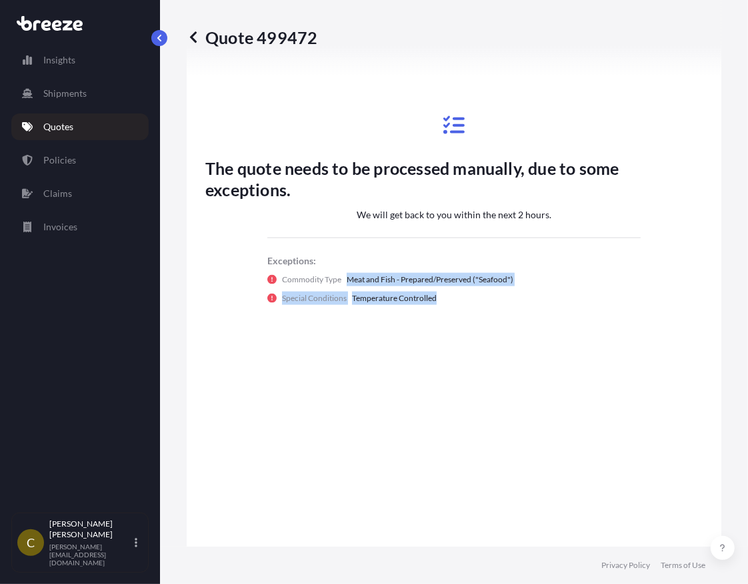
drag, startPoint x: 526, startPoint y: 290, endPoint x: 510, endPoint y: 334, distance: 47.3
click at [562, 344] on div "The quote needs to be processed manually, due to some exceptions. We will get b…" at bounding box center [454, 209] width 498 height 957
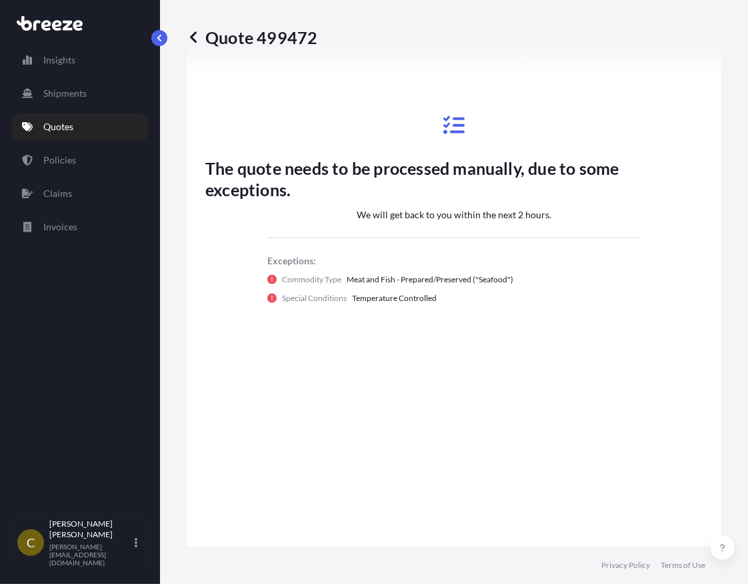
drag, startPoint x: 468, startPoint y: 328, endPoint x: 480, endPoint y: 326, distance: 12.3
click at [468, 328] on div "The quote needs to be processed manually, due to some exceptions. We will get b…" at bounding box center [454, 209] width 498 height 957
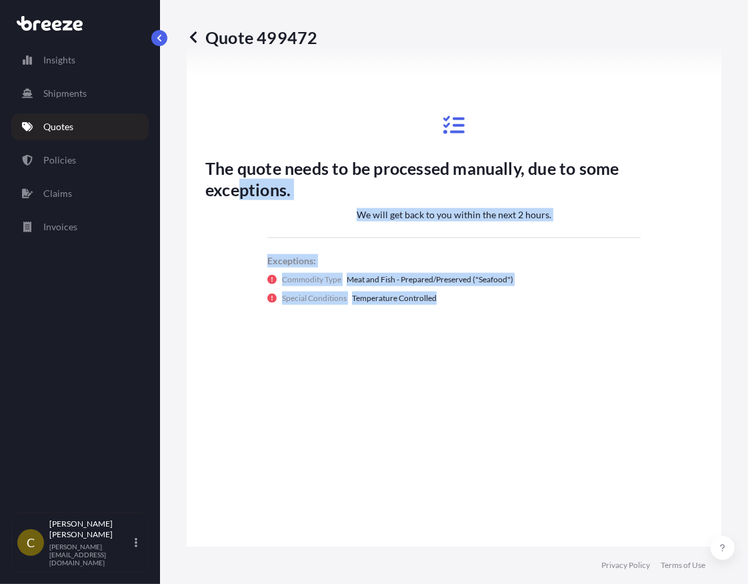
drag, startPoint x: 470, startPoint y: 318, endPoint x: 237, endPoint y: 213, distance: 255.6
click at [237, 213] on div "The quote needs to be processed manually, due to some exceptions. We will get b…" at bounding box center [454, 209] width 498 height 200
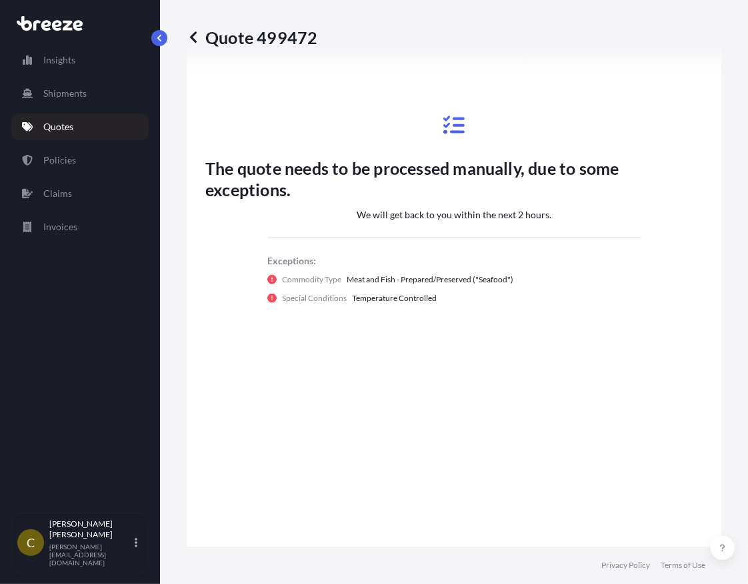
click at [272, 266] on div "Exceptions: Commodity Type Meat and Fish - Prepared/Preserved ("Seafood") Speci…" at bounding box center [455, 270] width 374 height 67
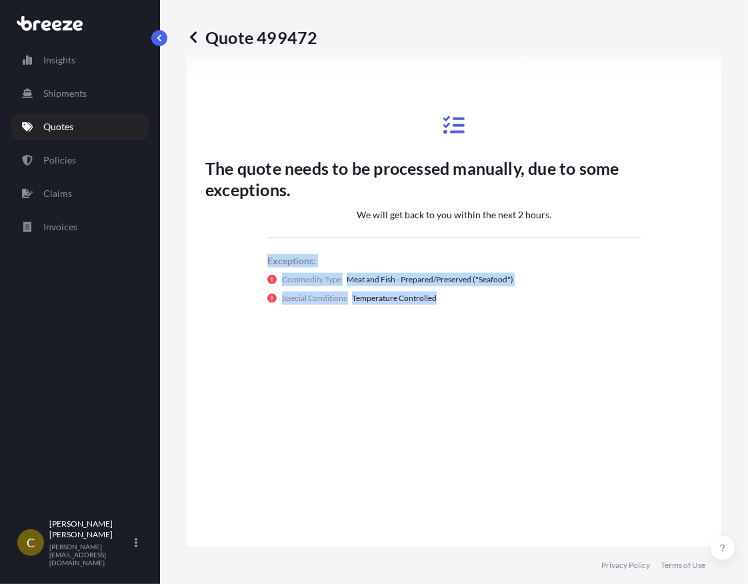
drag, startPoint x: 264, startPoint y: 277, endPoint x: 478, endPoint y: 334, distance: 222.2
click at [480, 335] on div "The quote needs to be processed manually, due to some exceptions. We will get b…" at bounding box center [454, 209] width 498 height 957
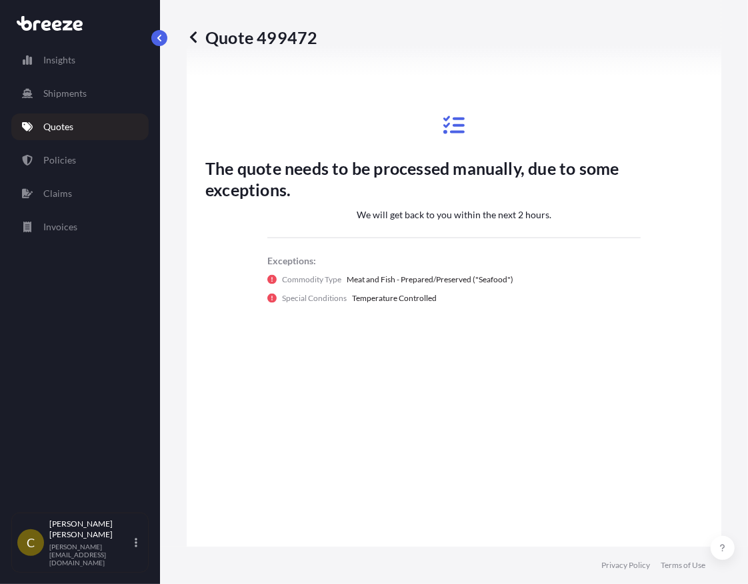
click at [457, 310] on div "The quote needs to be processed manually, due to some exceptions. We will get b…" at bounding box center [454, 209] width 498 height 200
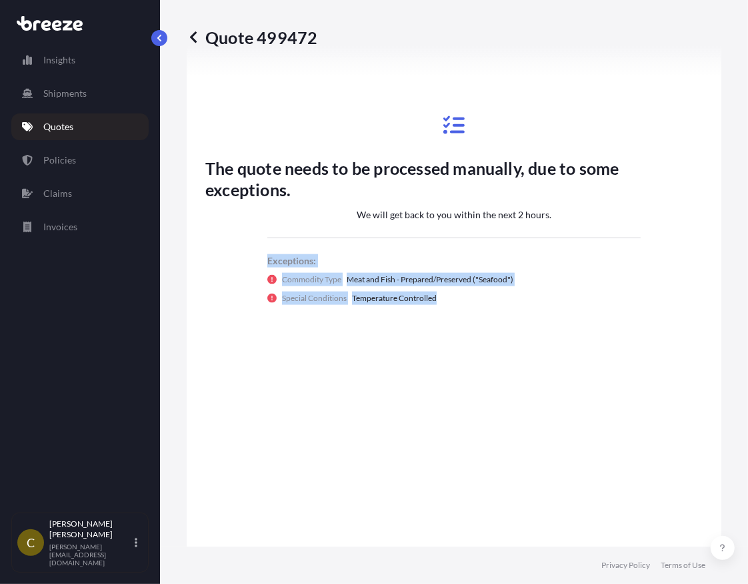
drag, startPoint x: 254, startPoint y: 275, endPoint x: 414, endPoint y: 312, distance: 163.6
click at [454, 332] on div "The quote needs to be processed manually, due to some exceptions. We will get b…" at bounding box center [454, 209] width 498 height 957
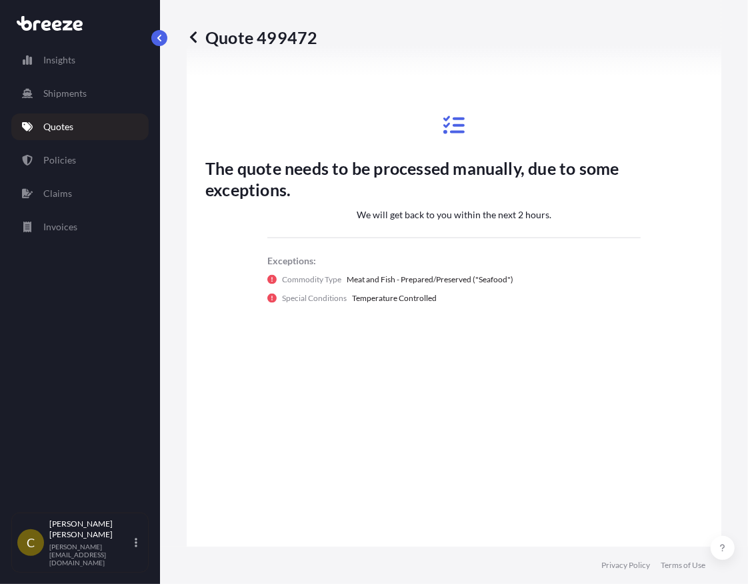
drag, startPoint x: 394, startPoint y: 305, endPoint x: 346, endPoint y: 302, distance: 47.5
click at [396, 305] on p "Temperature Controlled" at bounding box center [394, 298] width 85 height 13
drag, startPoint x: 348, startPoint y: 292, endPoint x: 487, endPoint y: 307, distance: 139.6
click at [516, 286] on div "Commodity Type Meat and Fish - Prepared/Preserved ("Seafood")" at bounding box center [455, 279] width 374 height 13
click at [452, 305] on div "Special Conditions Temperature Controlled" at bounding box center [455, 298] width 374 height 13
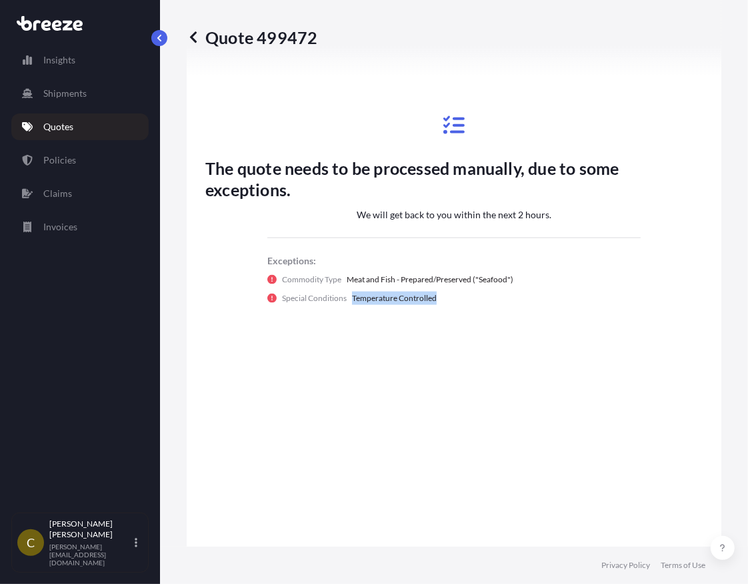
drag, startPoint x: 349, startPoint y: 310, endPoint x: 512, endPoint y: 313, distance: 162.8
click at [512, 305] on div "Special Conditions Temperature Controlled" at bounding box center [455, 298] width 374 height 13
click at [507, 305] on div "Special Conditions Temperature Controlled" at bounding box center [455, 298] width 374 height 13
click at [62, 63] on p "Insights" at bounding box center [59, 59] width 32 height 13
select select "2025"
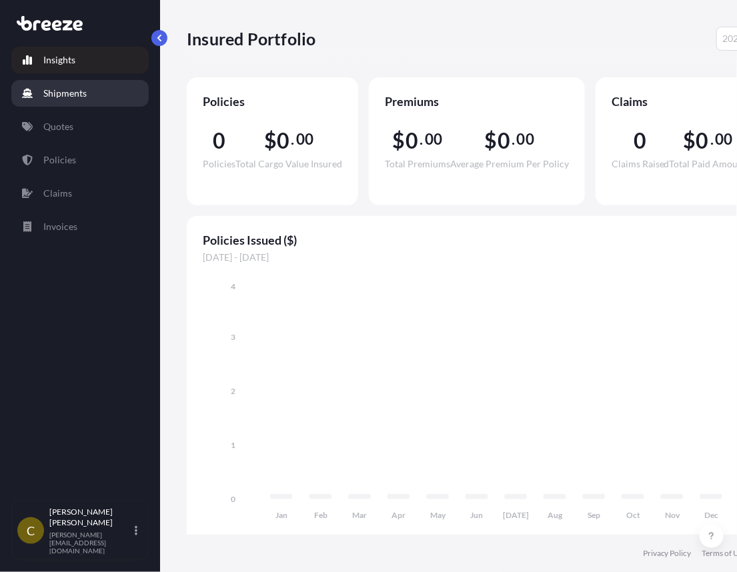
click at [91, 97] on link "Shipments" at bounding box center [79, 93] width 137 height 27
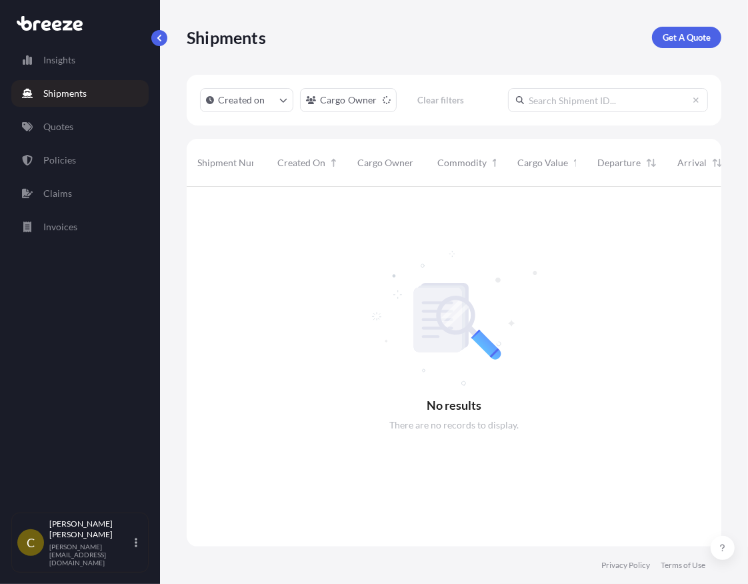
scroll to position [397, 524]
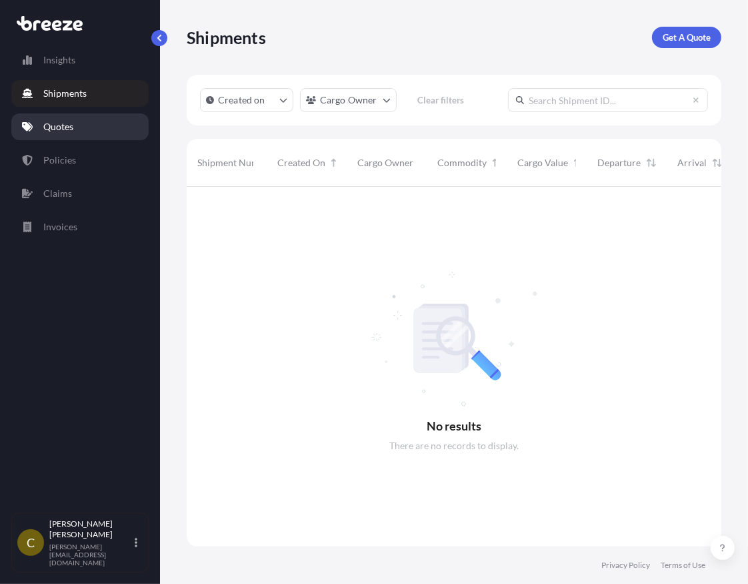
click at [76, 129] on link "Quotes" at bounding box center [79, 126] width 137 height 27
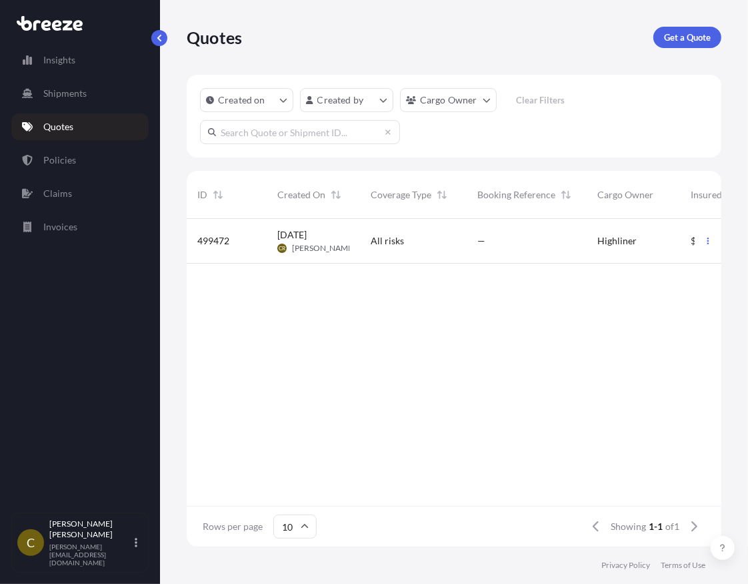
scroll to position [12, 11]
